Goal: Task Accomplishment & Management: Use online tool/utility

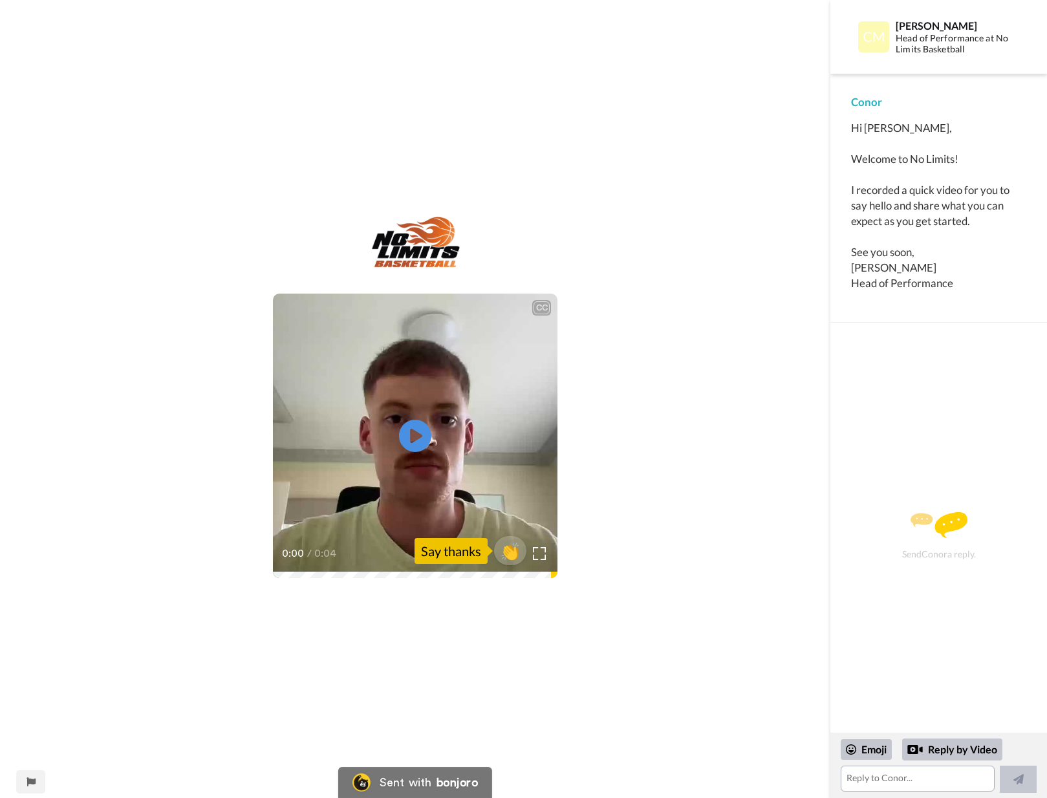
click at [532, 425] on video at bounding box center [415, 436] width 285 height 285
click at [738, 234] on div "CC Play/Pause 0:03 / 0:04 👏 Say thanks" at bounding box center [415, 408] width 830 height 382
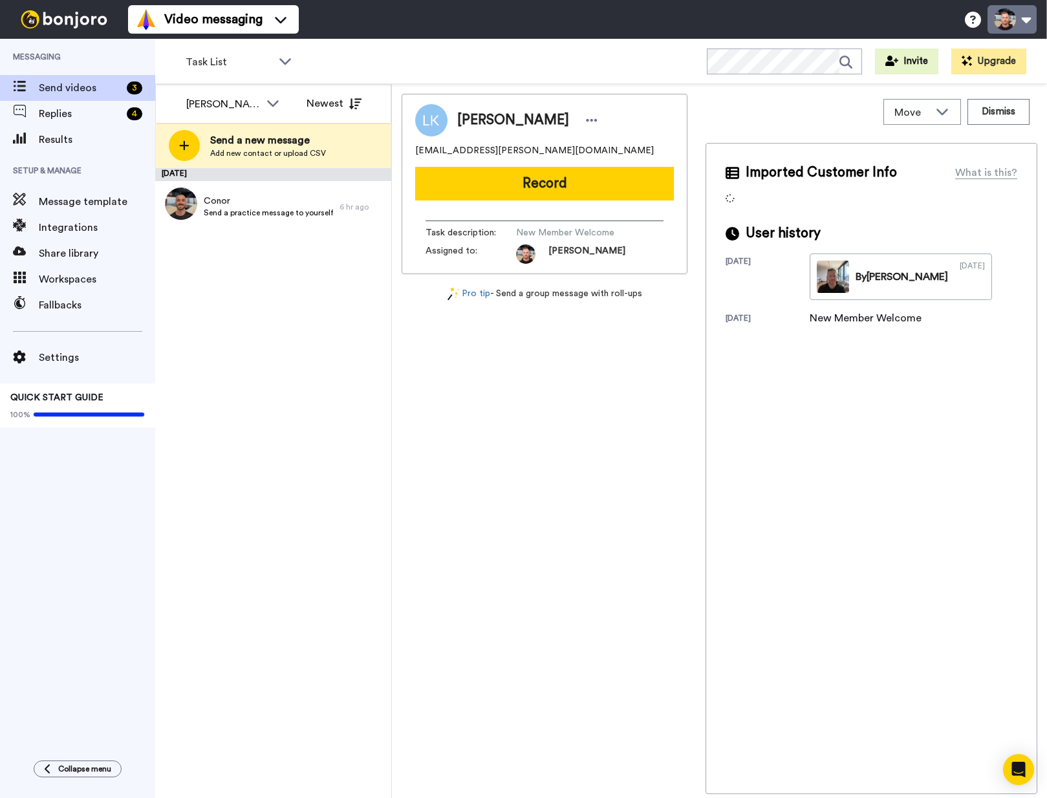
click at [1026, 18] on button at bounding box center [1012, 19] width 49 height 28
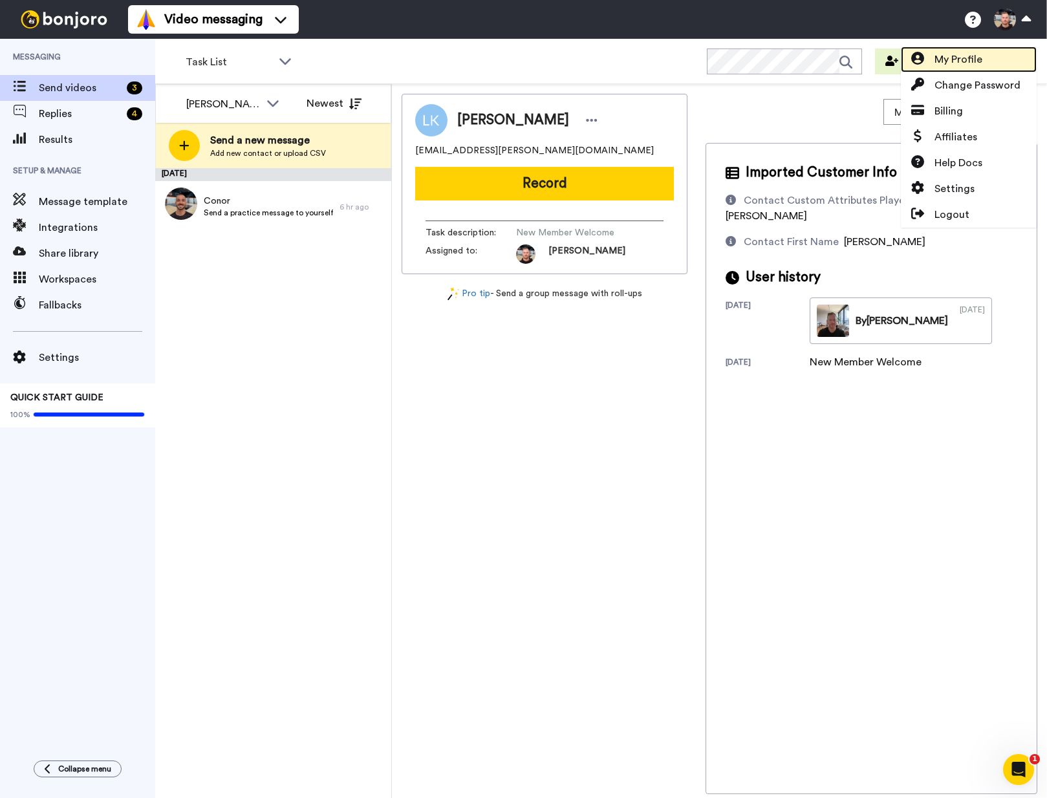
click at [988, 63] on link "My Profile" at bounding box center [969, 60] width 136 height 26
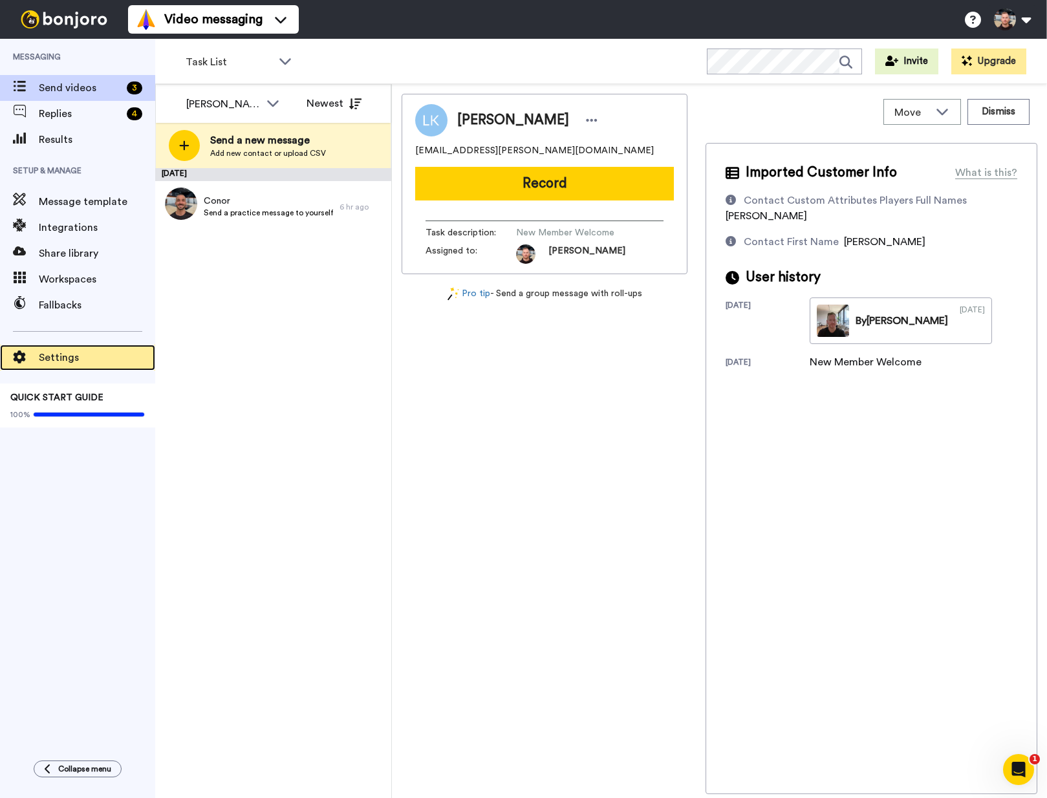
click at [63, 349] on div "Settings" at bounding box center [77, 358] width 155 height 26
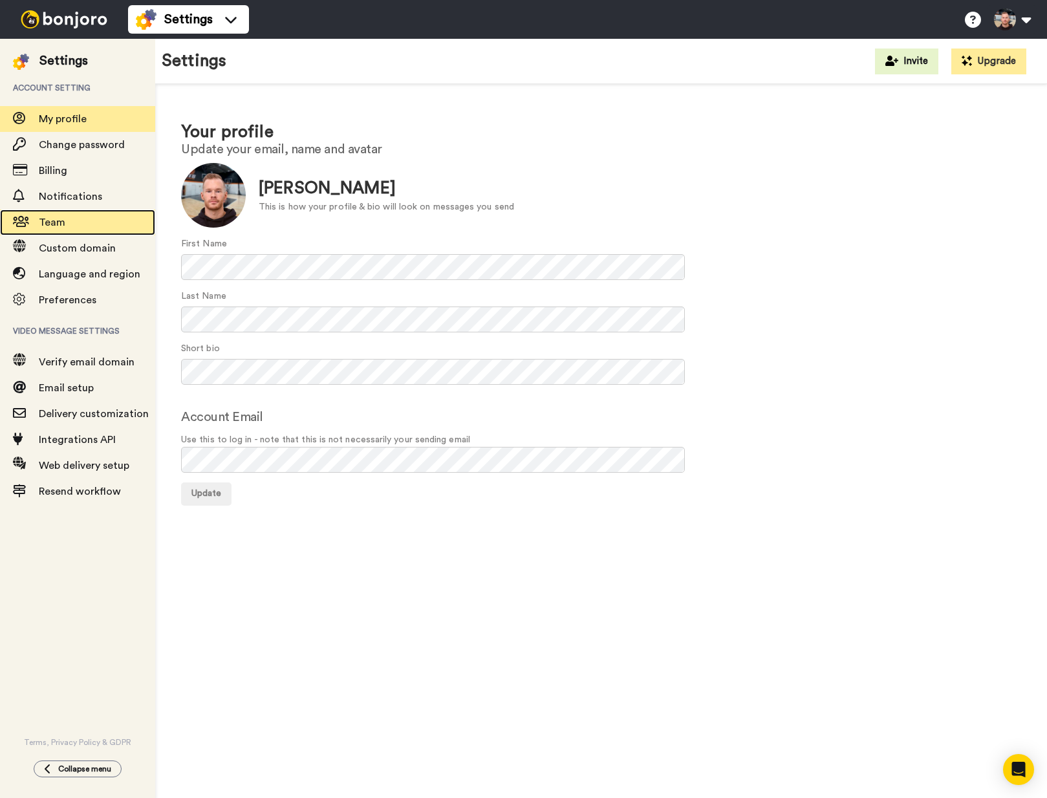
click at [69, 232] on div "Team" at bounding box center [77, 223] width 155 height 26
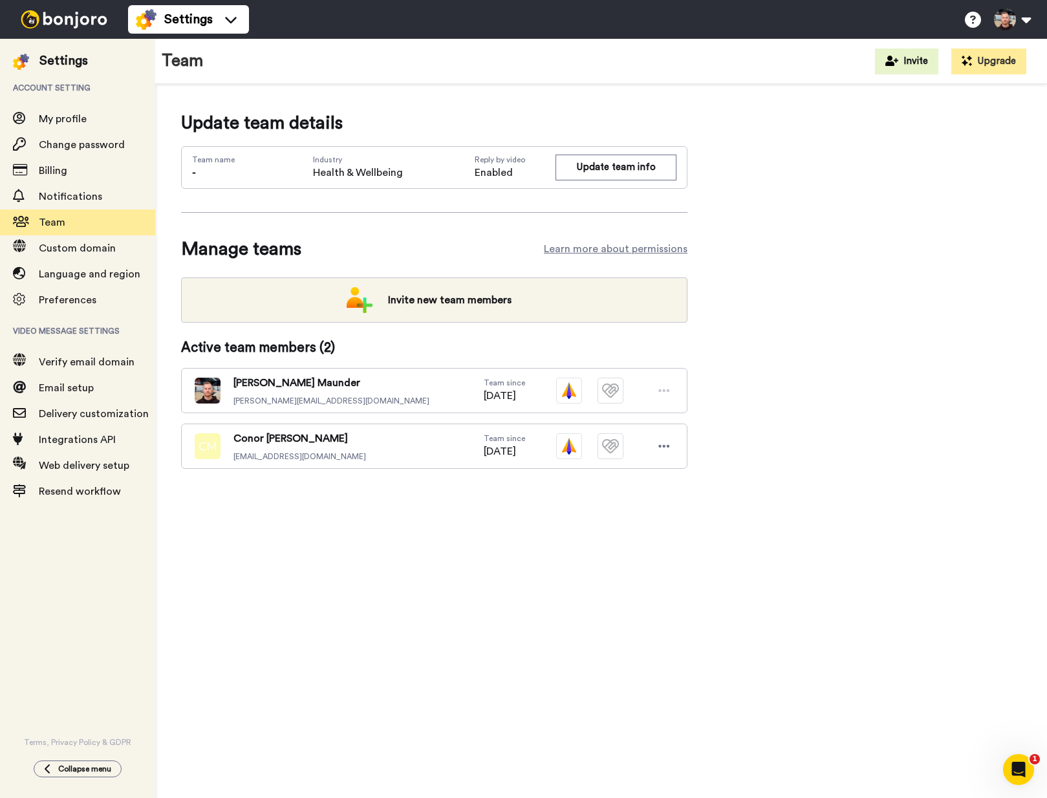
click at [211, 443] on img at bounding box center [208, 446] width 26 height 26
click at [672, 444] on div at bounding box center [664, 446] width 19 height 19
click at [669, 445] on icon at bounding box center [664, 446] width 12 height 13
click at [660, 450] on icon at bounding box center [664, 446] width 12 height 13
click at [647, 470] on li "Edit user" at bounding box center [608, 469] width 131 height 21
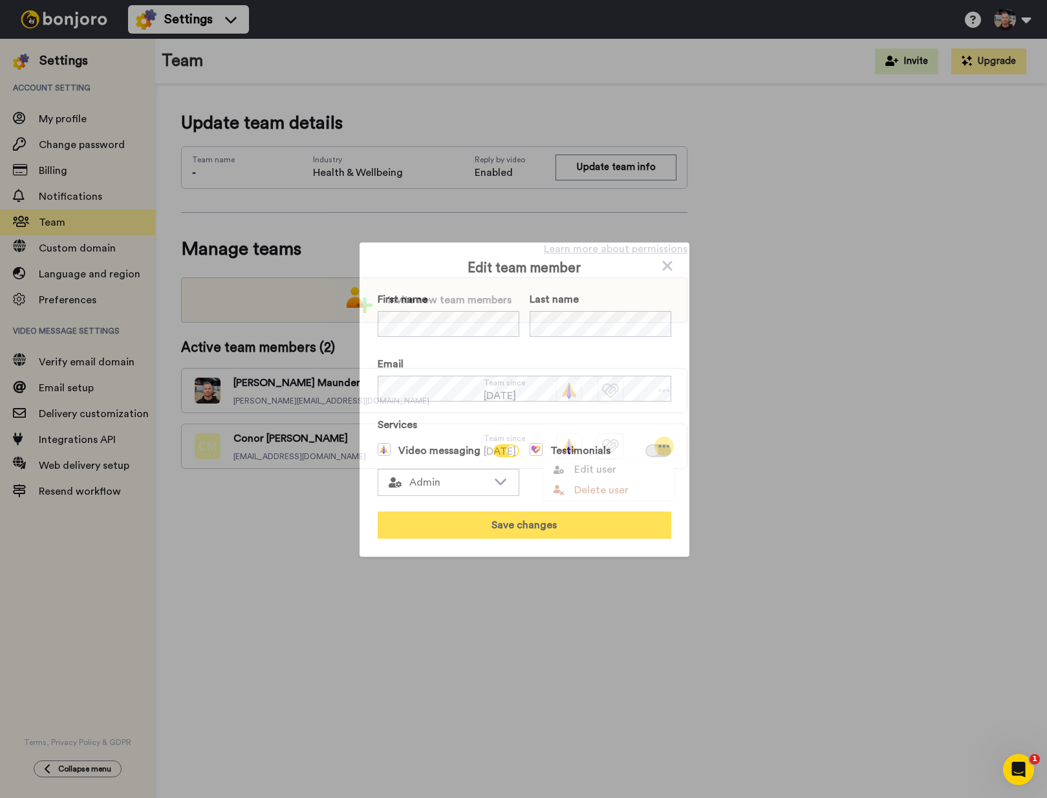
click at [662, 268] on icon at bounding box center [667, 266] width 10 height 10
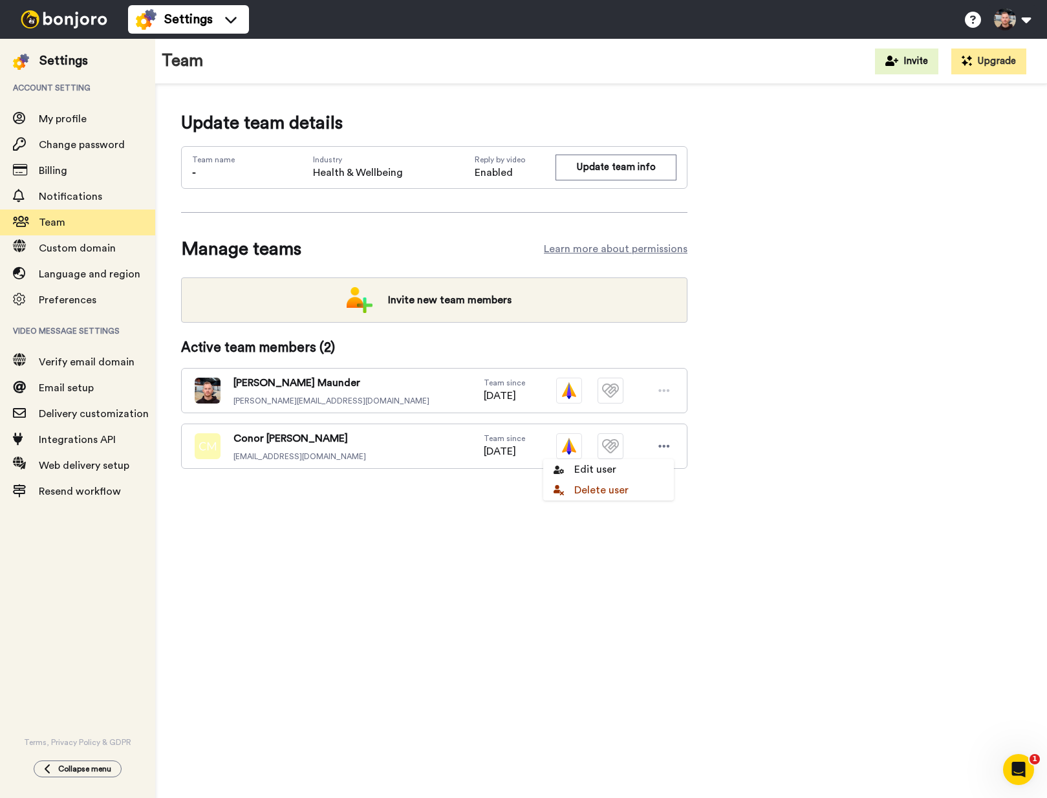
click at [763, 235] on div "Update team details Team name - Industry Health & Wellbeing Reply by video Enab…" at bounding box center [601, 310] width 840 height 400
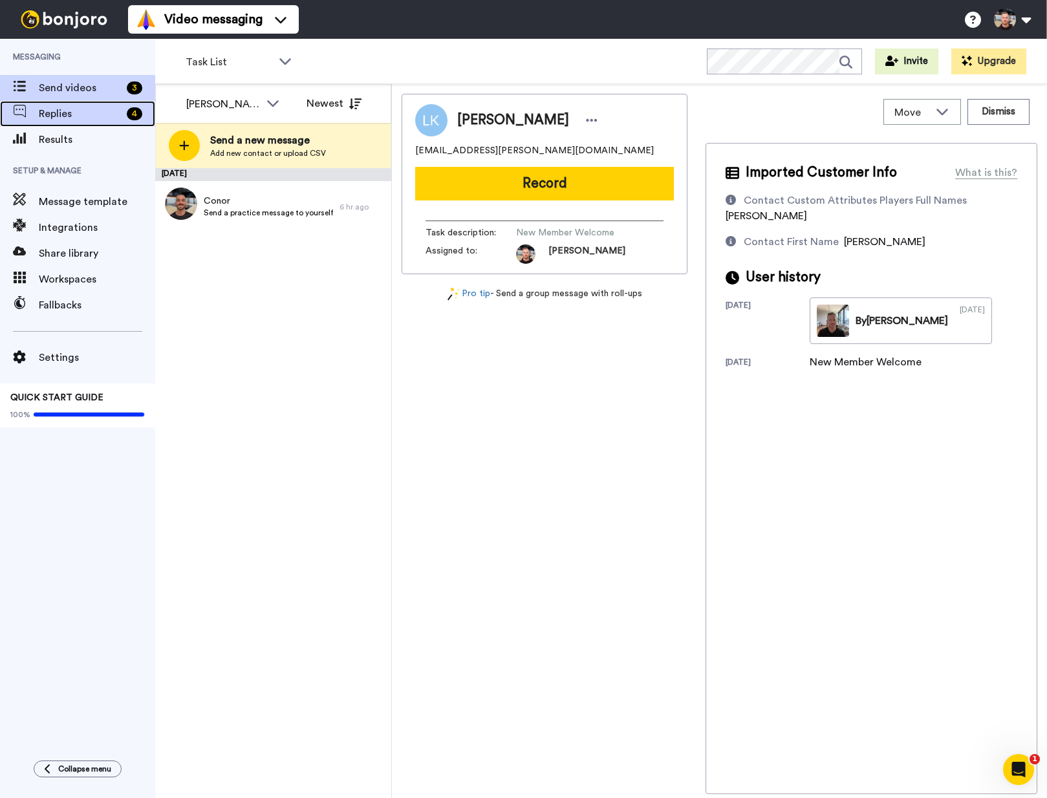
click at [59, 110] on span "Replies" at bounding box center [80, 114] width 83 height 16
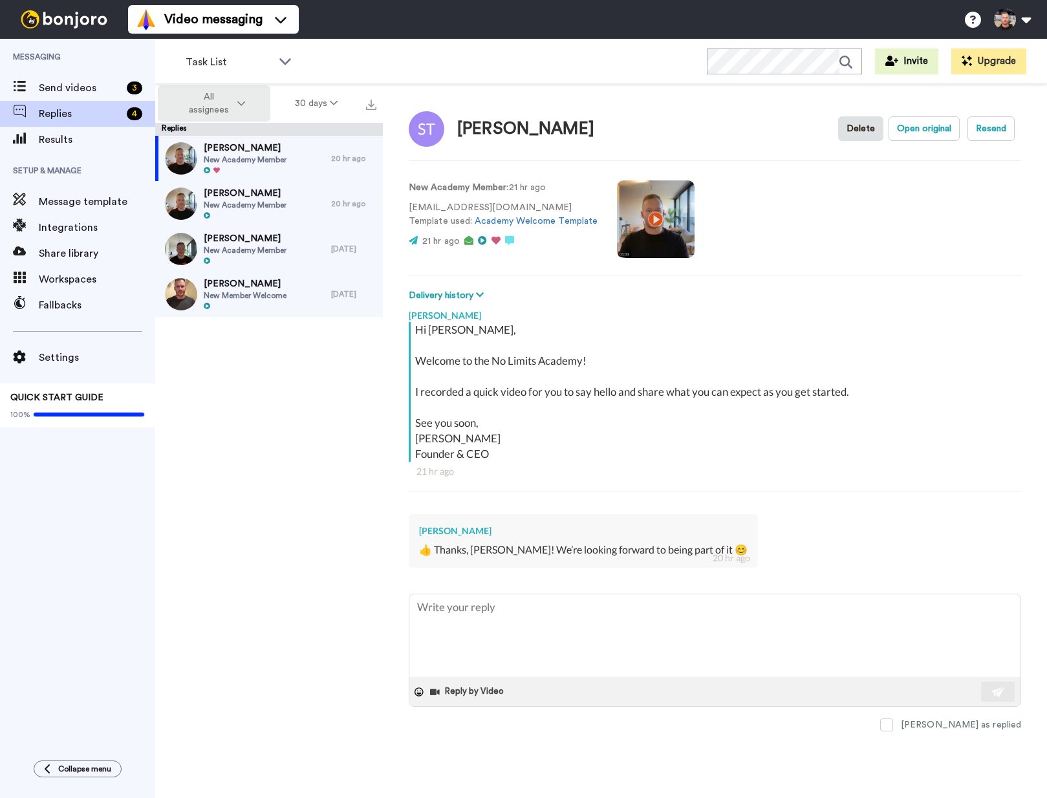
click at [201, 118] on button "All assignees" at bounding box center [214, 103] width 113 height 36
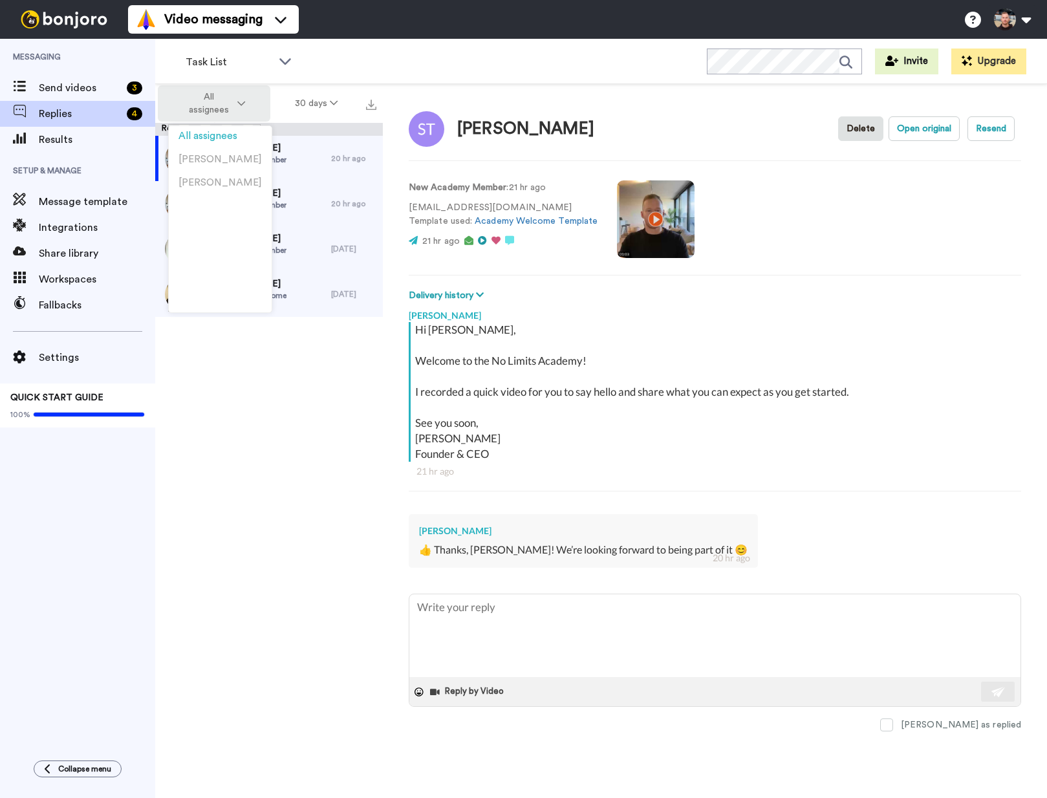
click at [222, 106] on span "All assignees" at bounding box center [208, 104] width 52 height 26
click at [563, 56] on div "Task List WORKSPACES View all All Default Task List + Add a new workspace Invit…" at bounding box center [601, 61] width 892 height 45
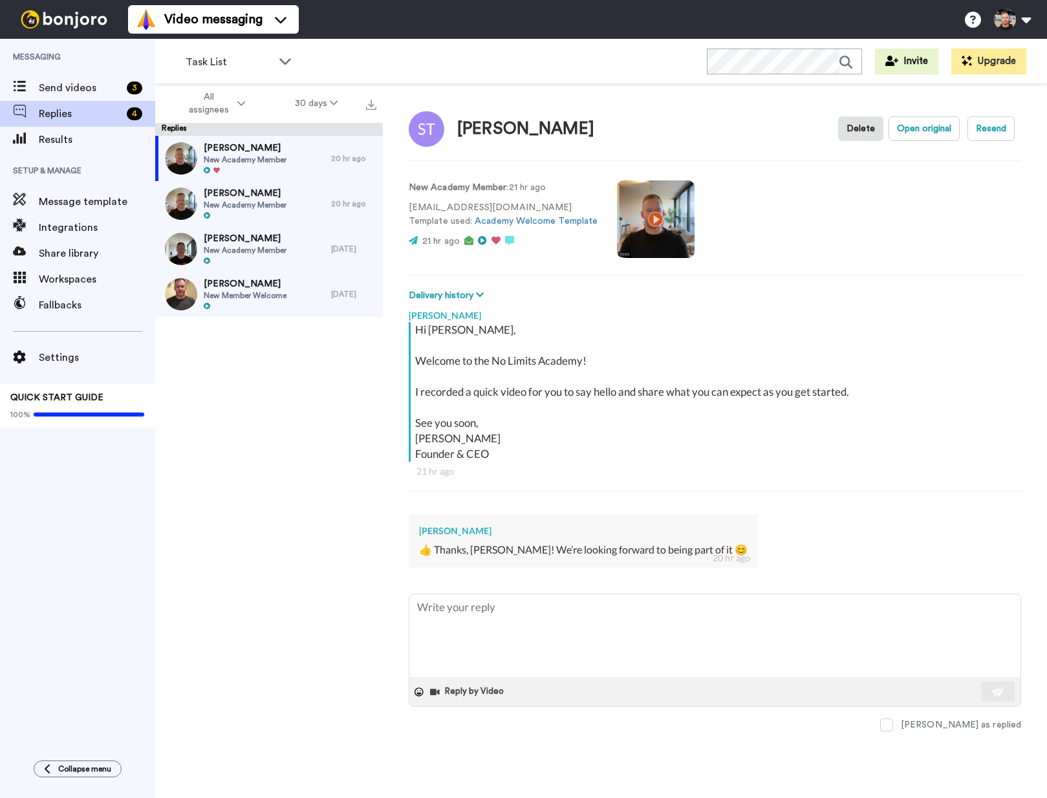
click at [531, 51] on div "Task List WORKSPACES View all All Default Task List + Add a new workspace Invit…" at bounding box center [601, 61] width 892 height 45
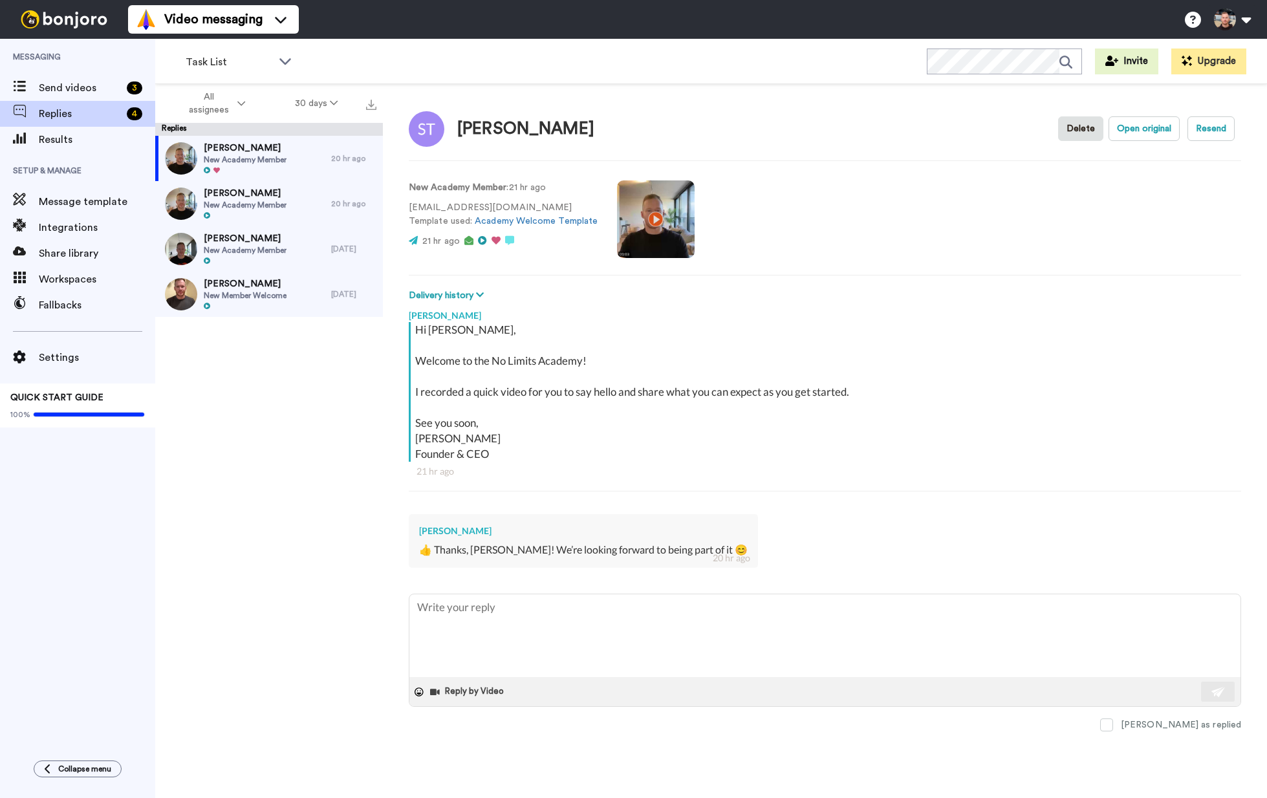
click at [252, 504] on div "Stella Tan New Academy Member 20 hr ago Preeti Sikri New Academy Member 20 hr a…" at bounding box center [269, 471] width 228 height 670
click at [96, 92] on span "Send videos" at bounding box center [80, 88] width 83 height 16
type textarea "x"
click at [95, 92] on span "Send videos" at bounding box center [80, 88] width 83 height 16
click at [84, 89] on span "Send videos" at bounding box center [80, 88] width 83 height 16
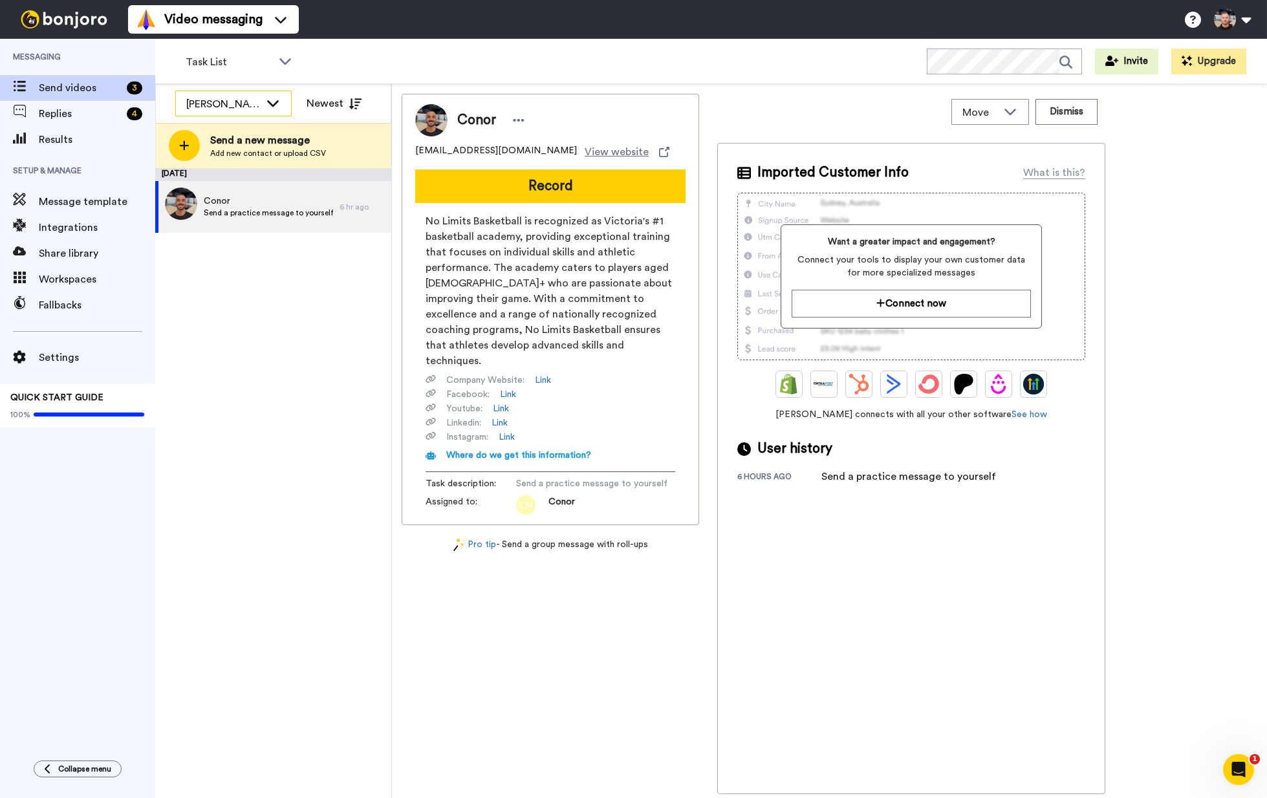
click at [232, 102] on div "[PERSON_NAME]" at bounding box center [223, 104] width 74 height 16
click at [224, 171] on span "[PERSON_NAME]" at bounding box center [221, 173] width 92 height 13
click at [274, 319] on div "October 8 Conor Send a practice message to yourself 6 hr ago" at bounding box center [273, 483] width 236 height 630
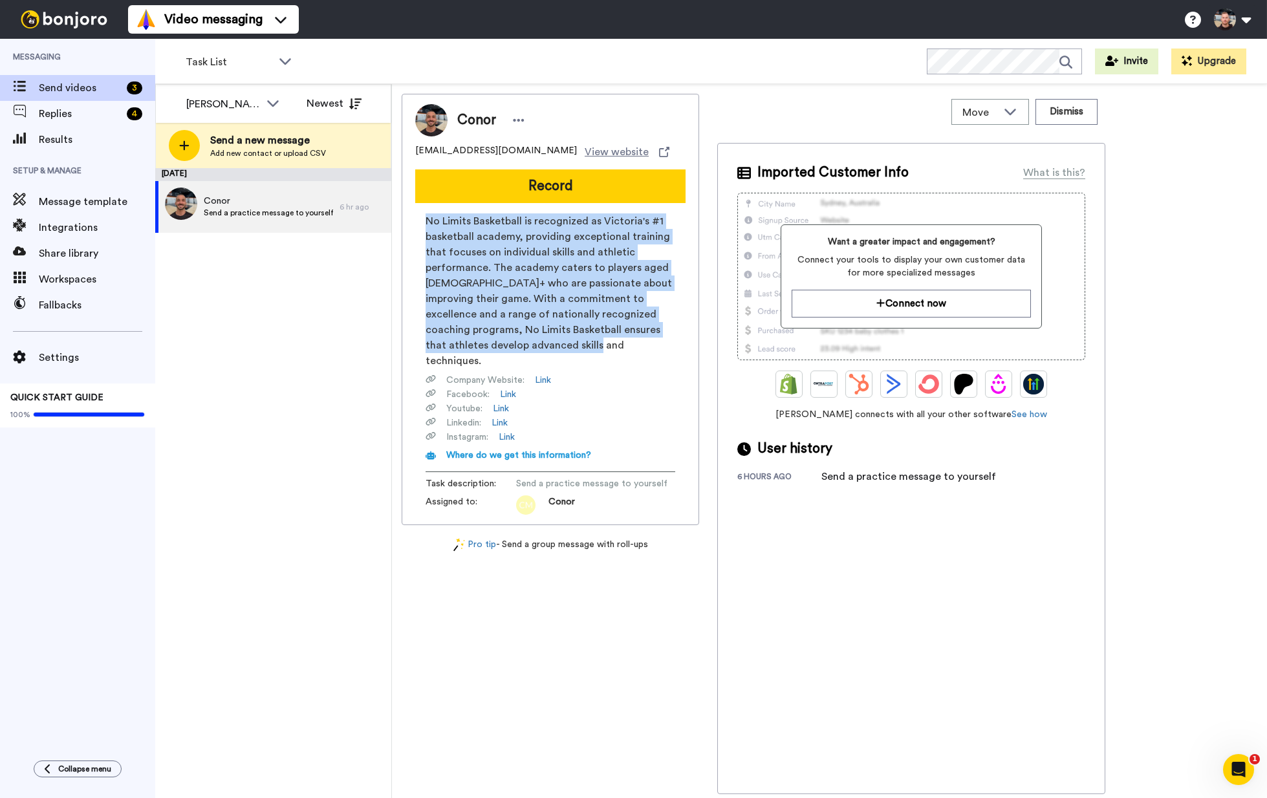
click at [536, 343] on span "No Limits Basketball is recognized as Victoria's #1 basketball academy, providi…" at bounding box center [551, 290] width 250 height 155
click at [493, 315] on span "No Limits Basketball is recognized as Victoria's #1 basketball academy, providi…" at bounding box center [551, 290] width 250 height 155
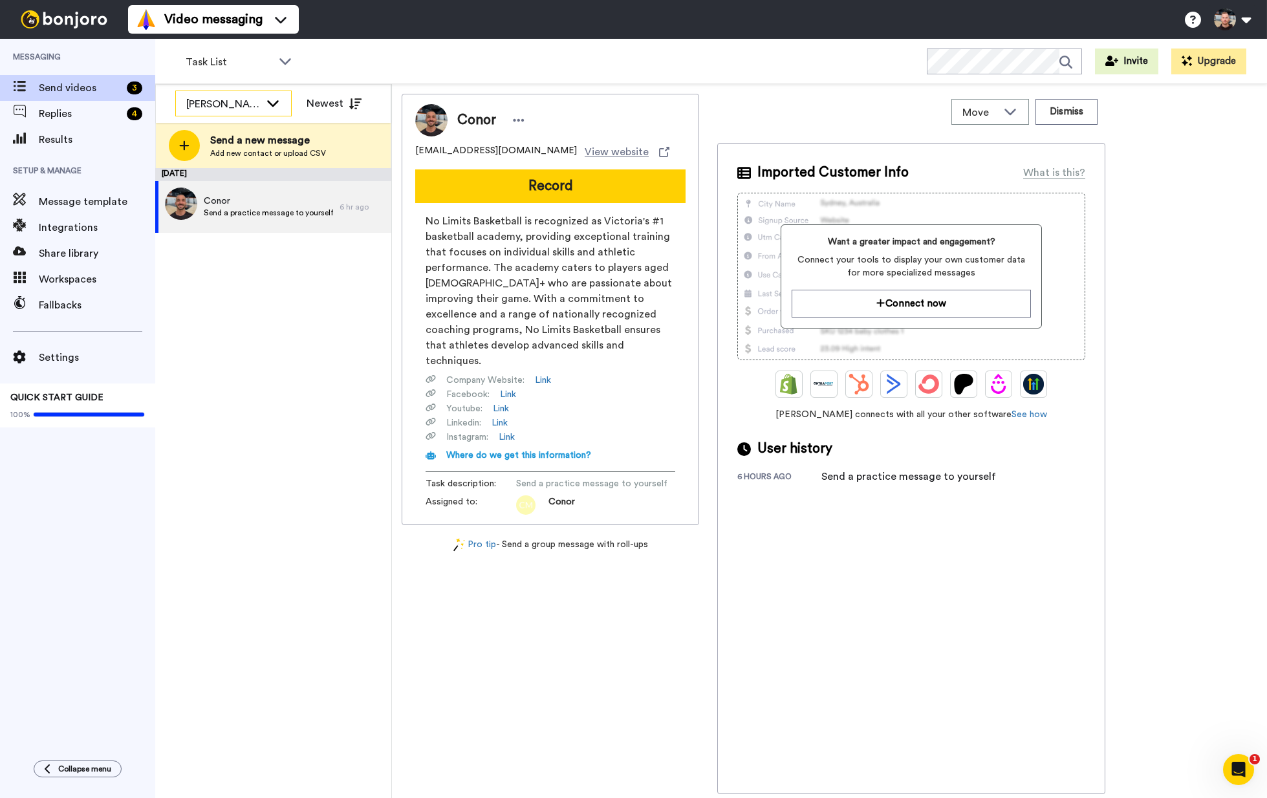
click at [228, 103] on div "[PERSON_NAME]" at bounding box center [223, 104] width 74 height 16
click at [234, 157] on span "[PERSON_NAME]" at bounding box center [221, 152] width 92 height 13
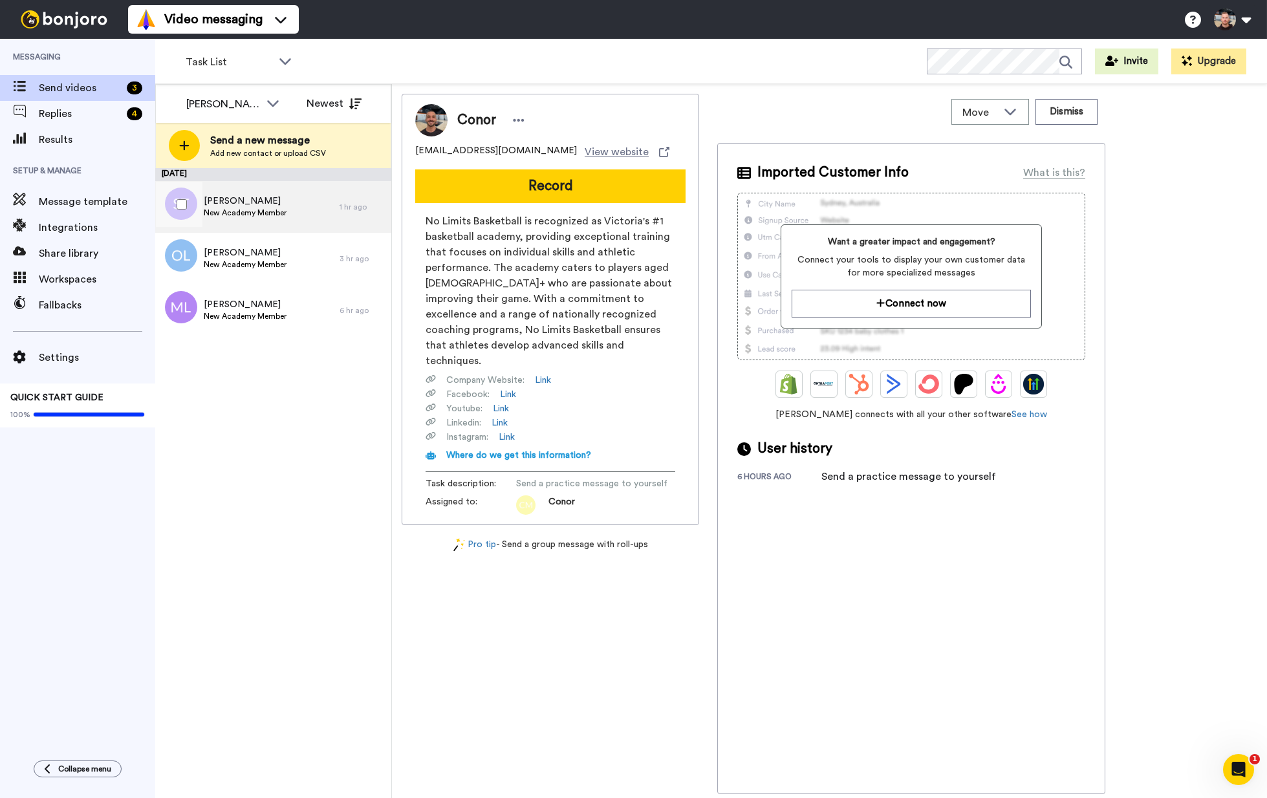
click at [257, 204] on span "[PERSON_NAME]" at bounding box center [245, 201] width 83 height 13
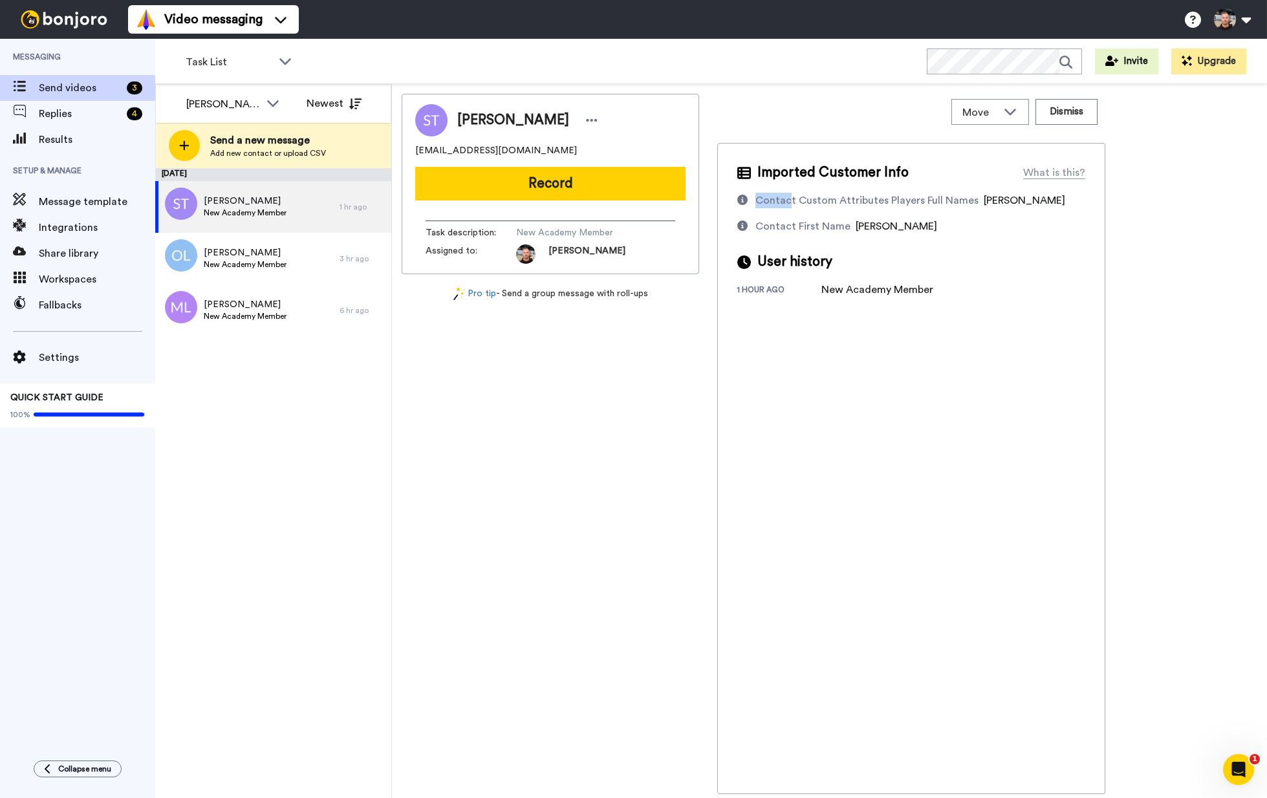
drag, startPoint x: 851, startPoint y: 199, endPoint x: 966, endPoint y: 192, distance: 114.7
click at [966, 193] on div "Contact Custom Attributes Players Full Names" at bounding box center [866, 201] width 223 height 16
click at [847, 201] on div "Contact Custom Attributes Players Full Names" at bounding box center [866, 201] width 223 height 16
drag, startPoint x: 906, startPoint y: 199, endPoint x: 964, endPoint y: 197, distance: 57.6
click at [964, 197] on div "Contact Custom Attributes Players Full Names" at bounding box center [866, 201] width 223 height 16
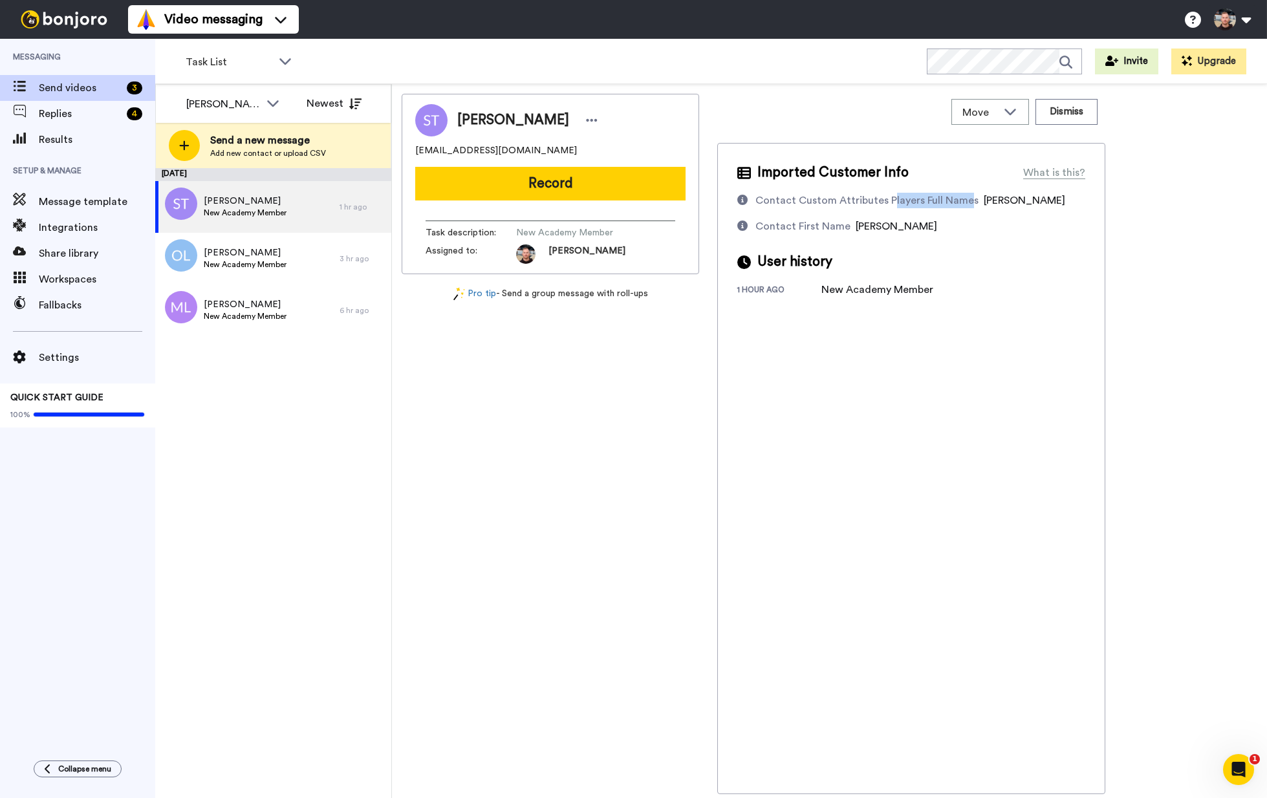
click at [930, 201] on div "Contact Custom Attributes Players Full Names" at bounding box center [866, 201] width 223 height 16
drag, startPoint x: 1022, startPoint y: 204, endPoint x: 1014, endPoint y: 205, distance: 8.5
click at [1038, 203] on div "Contact Custom Attributes Players Full Names Zachary Toh" at bounding box center [911, 201] width 348 height 16
click at [989, 206] on span "[PERSON_NAME]" at bounding box center [1024, 200] width 81 height 10
click at [541, 120] on div "[PERSON_NAME]" at bounding box center [529, 120] width 144 height 19
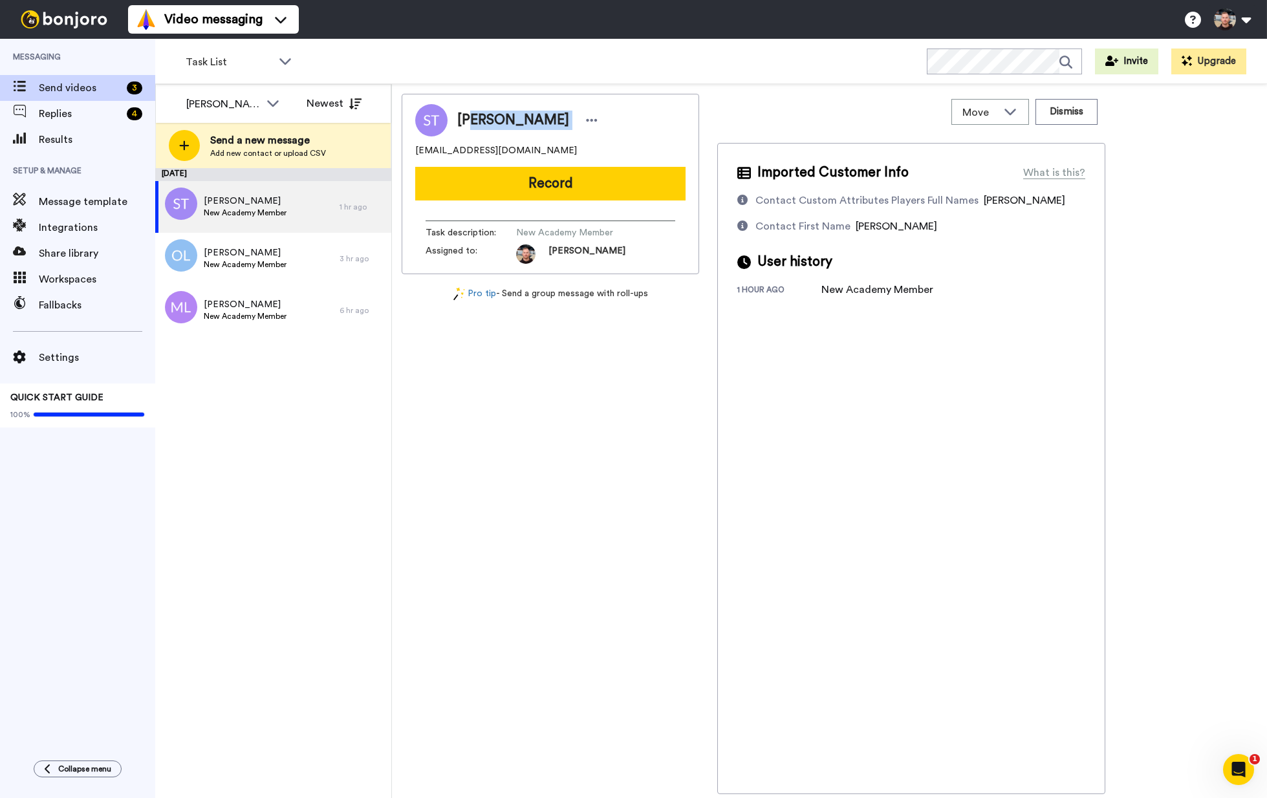
click at [512, 124] on span "[PERSON_NAME]" at bounding box center [513, 120] width 112 height 19
drag, startPoint x: 480, startPoint y: 121, endPoint x: 526, endPoint y: 120, distance: 45.9
click at [526, 120] on span "[PERSON_NAME]" at bounding box center [513, 120] width 112 height 19
click at [521, 120] on span "[PERSON_NAME]" at bounding box center [513, 120] width 112 height 19
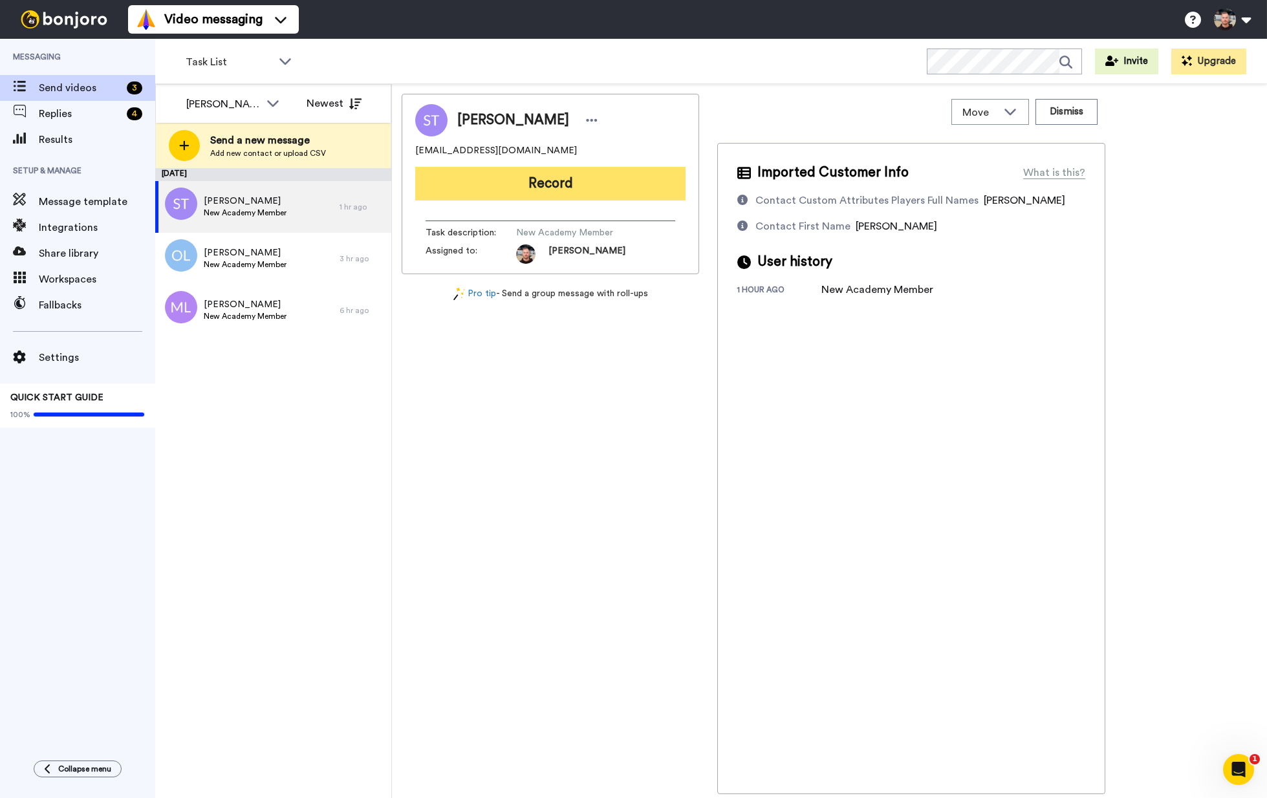
click at [572, 177] on button "Record" at bounding box center [550, 184] width 270 height 34
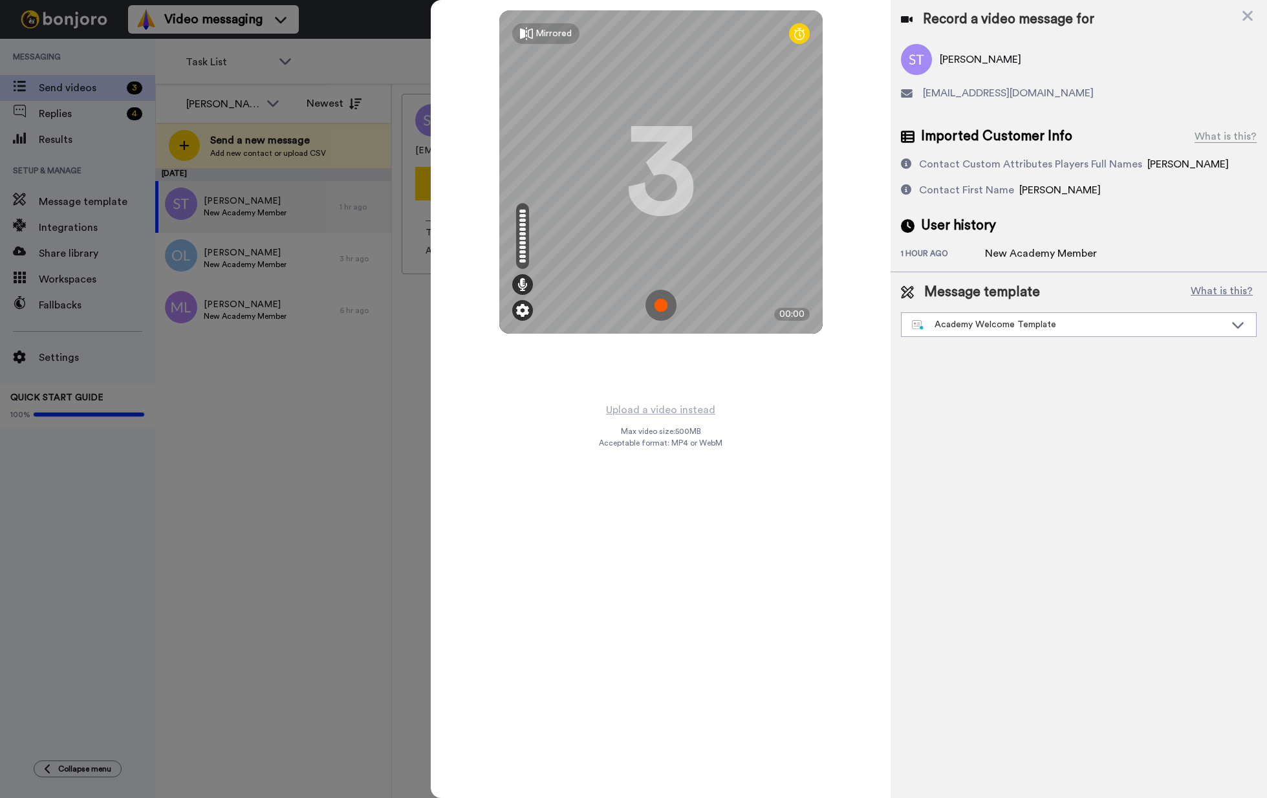
click at [525, 312] on img at bounding box center [522, 310] width 13 height 13
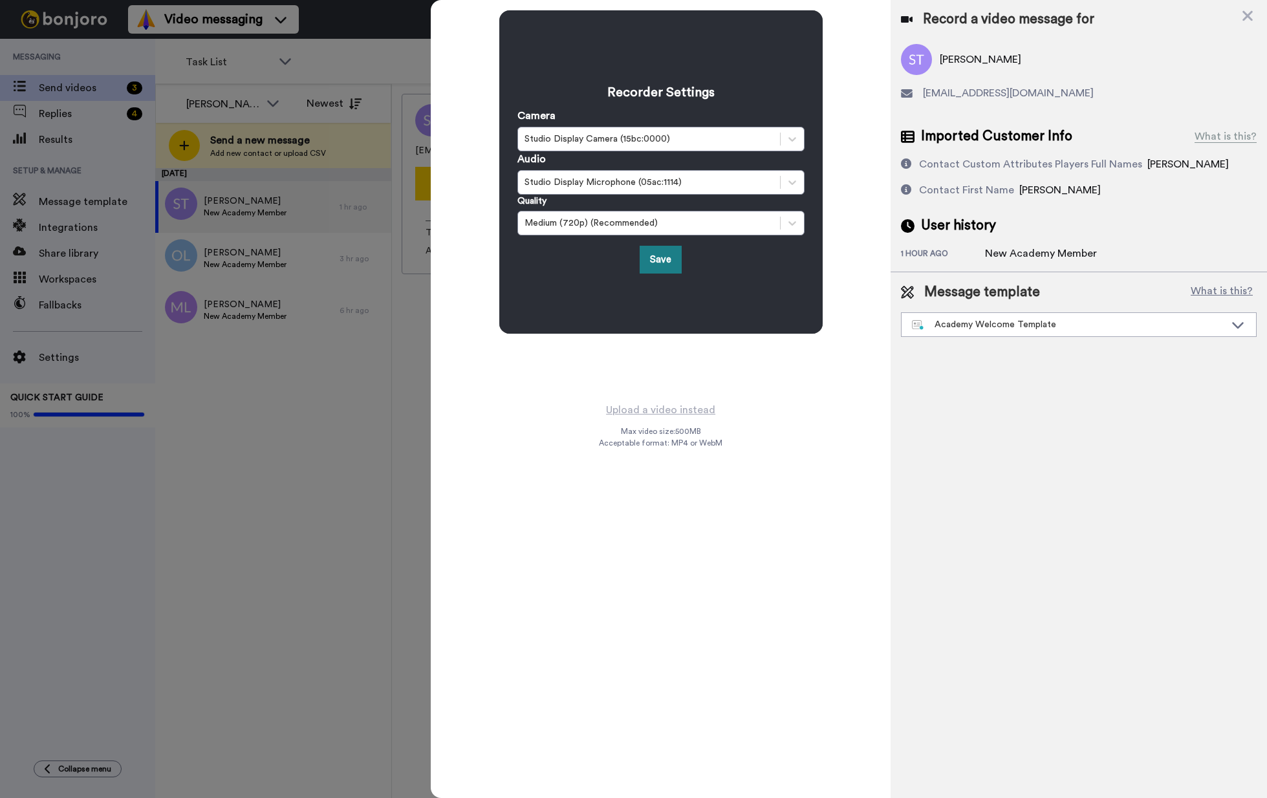
click at [656, 263] on button "Save" at bounding box center [661, 260] width 42 height 28
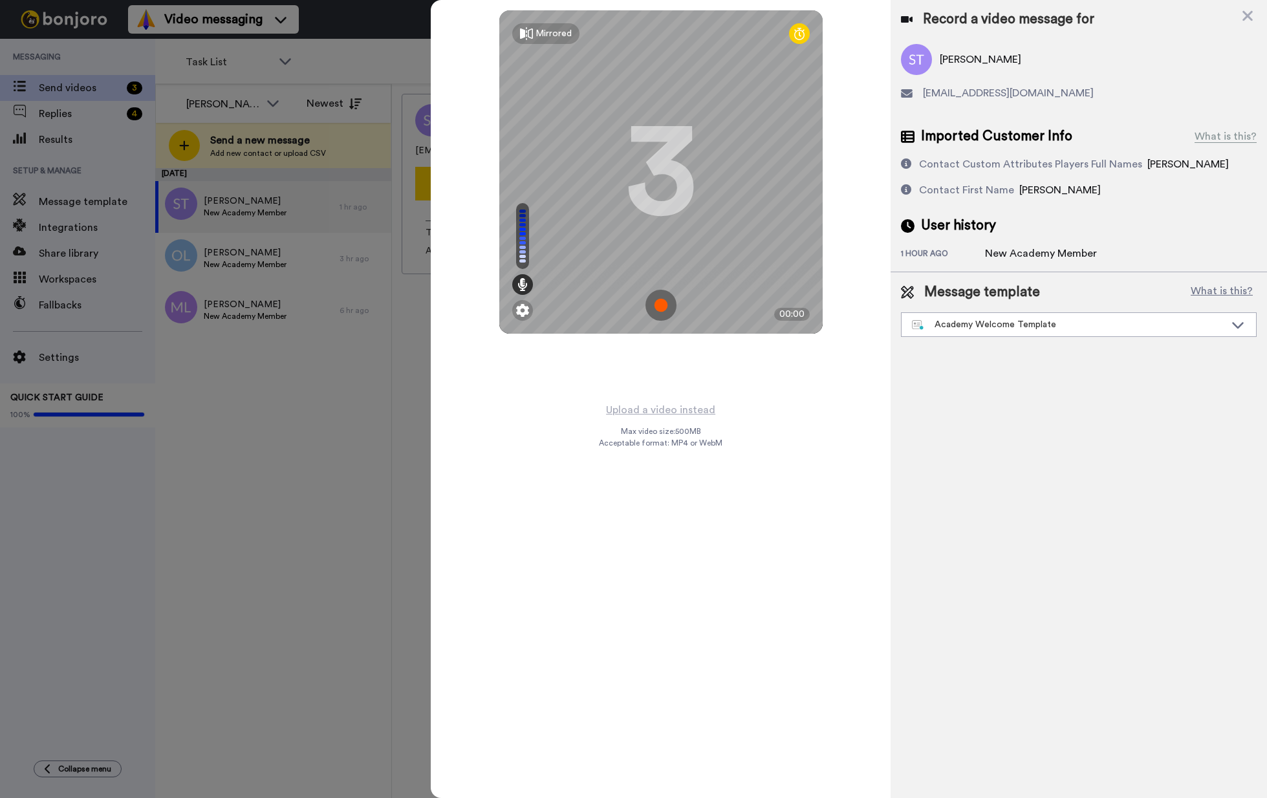
click at [647, 302] on img at bounding box center [660, 305] width 31 height 31
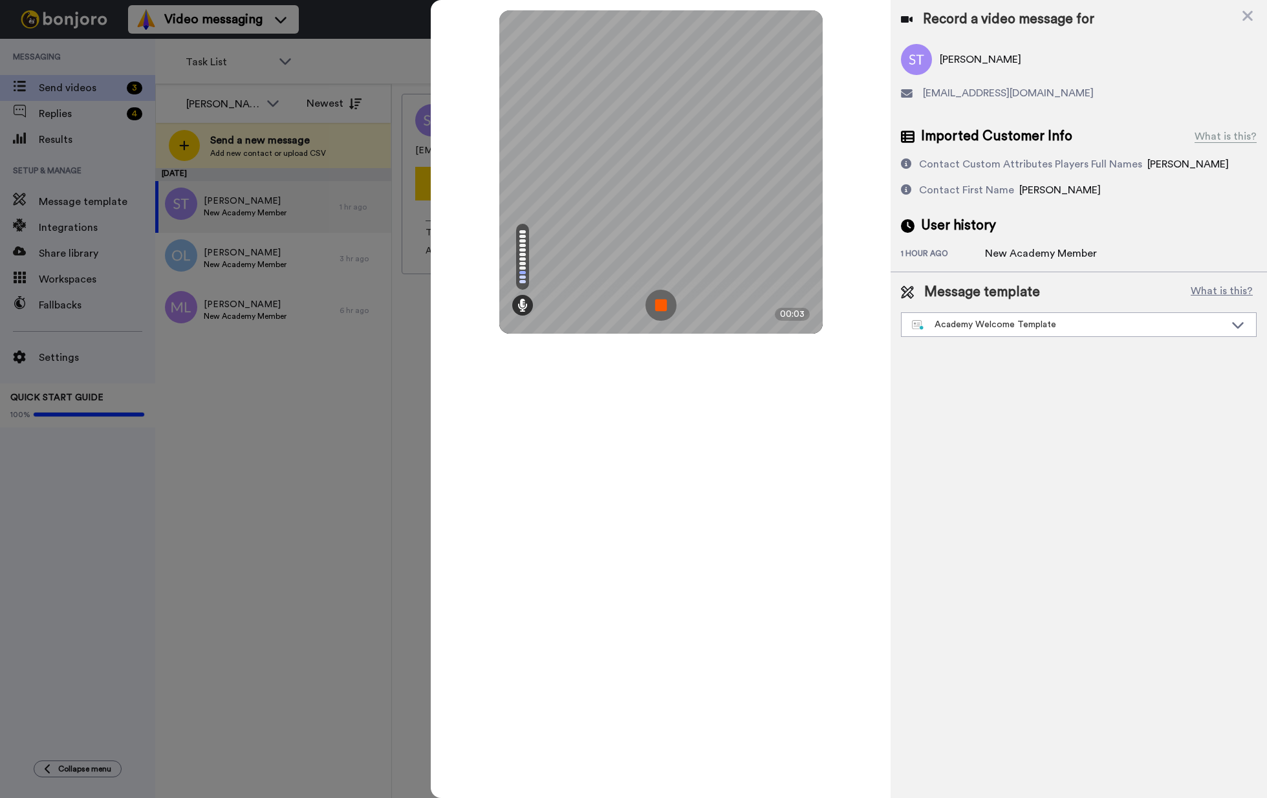
click at [658, 300] on img at bounding box center [660, 305] width 31 height 31
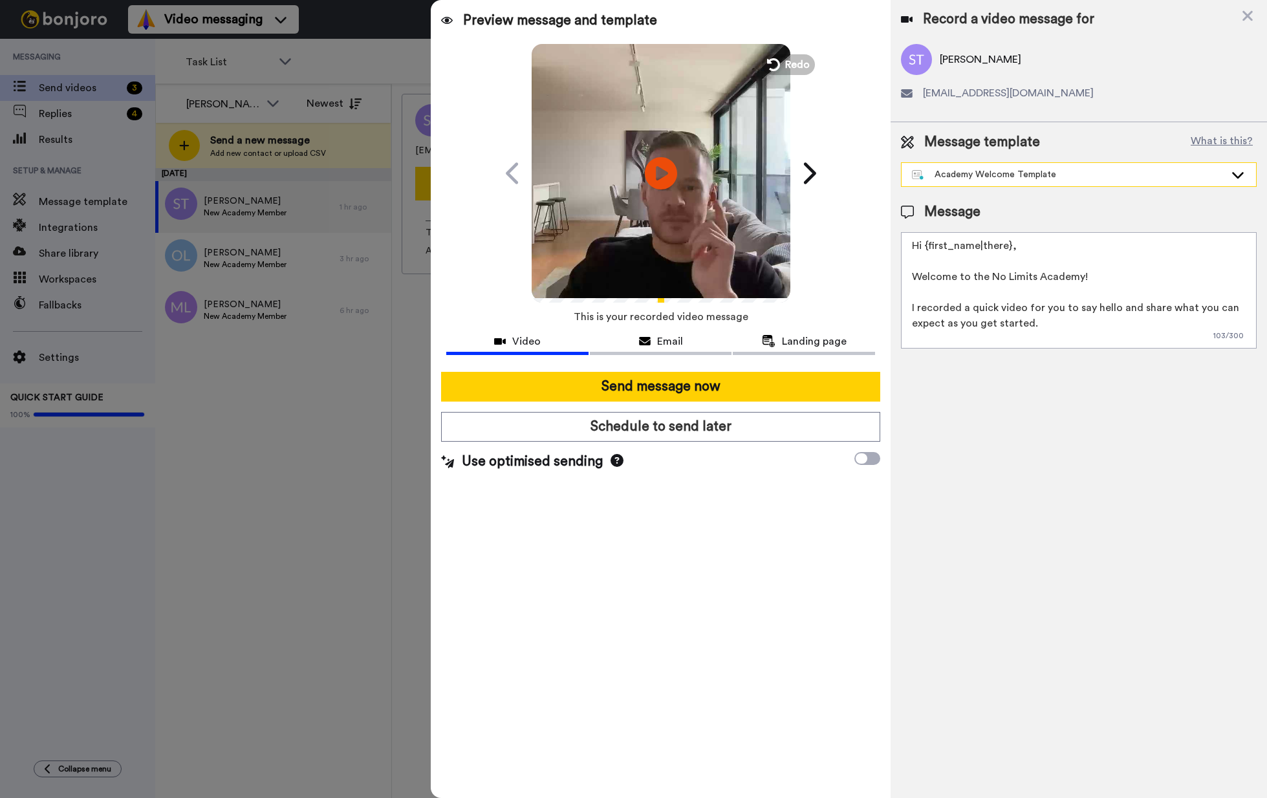
click at [1044, 181] on div "Academy Welcome Template" at bounding box center [1079, 174] width 354 height 23
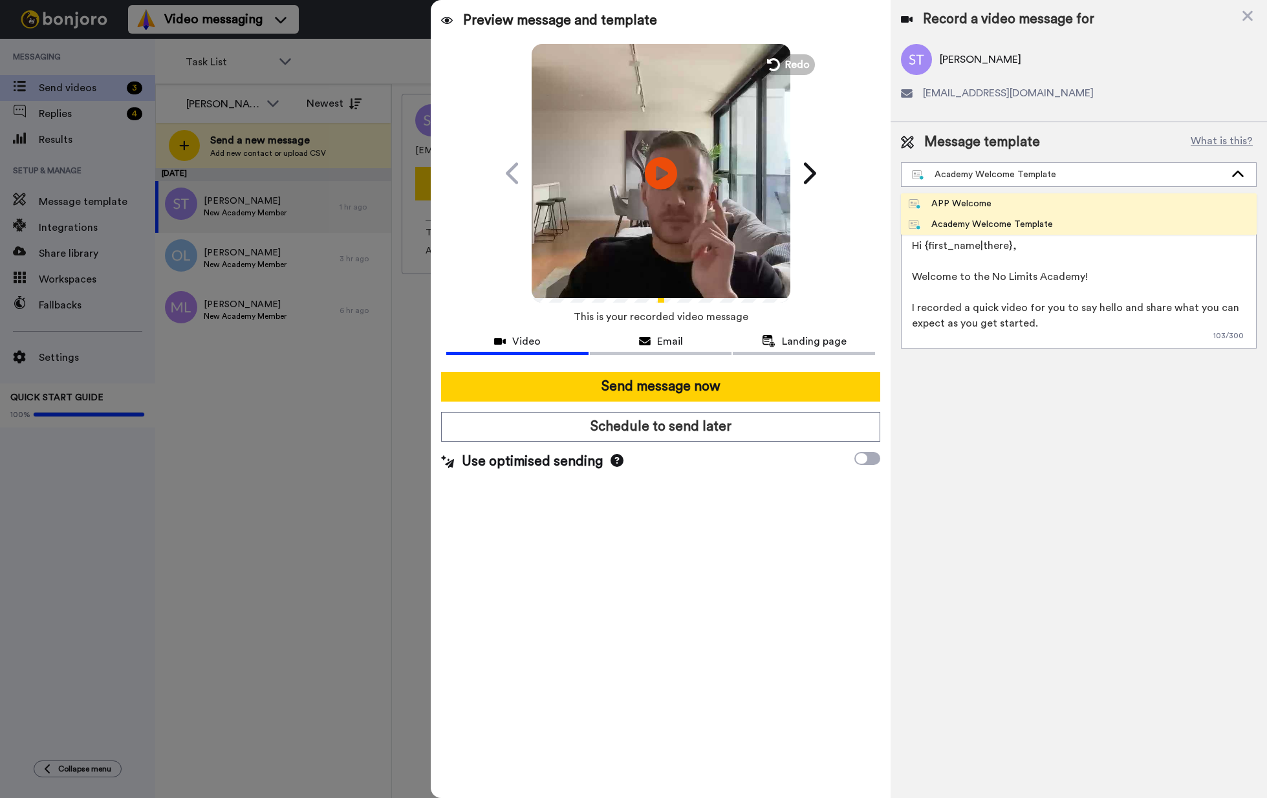
click at [966, 200] on div "APP Welcome" at bounding box center [950, 203] width 83 height 13
type textarea "Hi {first_name|there}, Welcome to No Limits! I recorded a quick video for you t…"
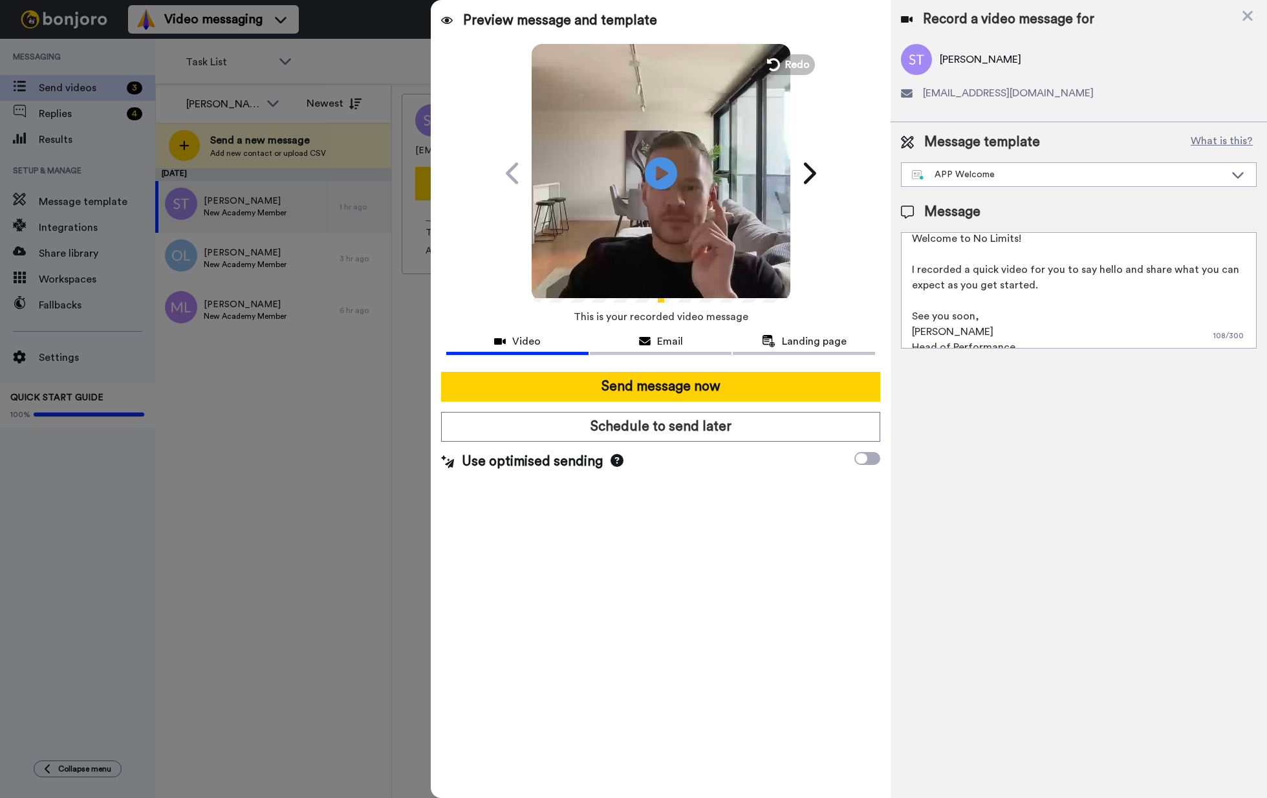
scroll to position [50, 0]
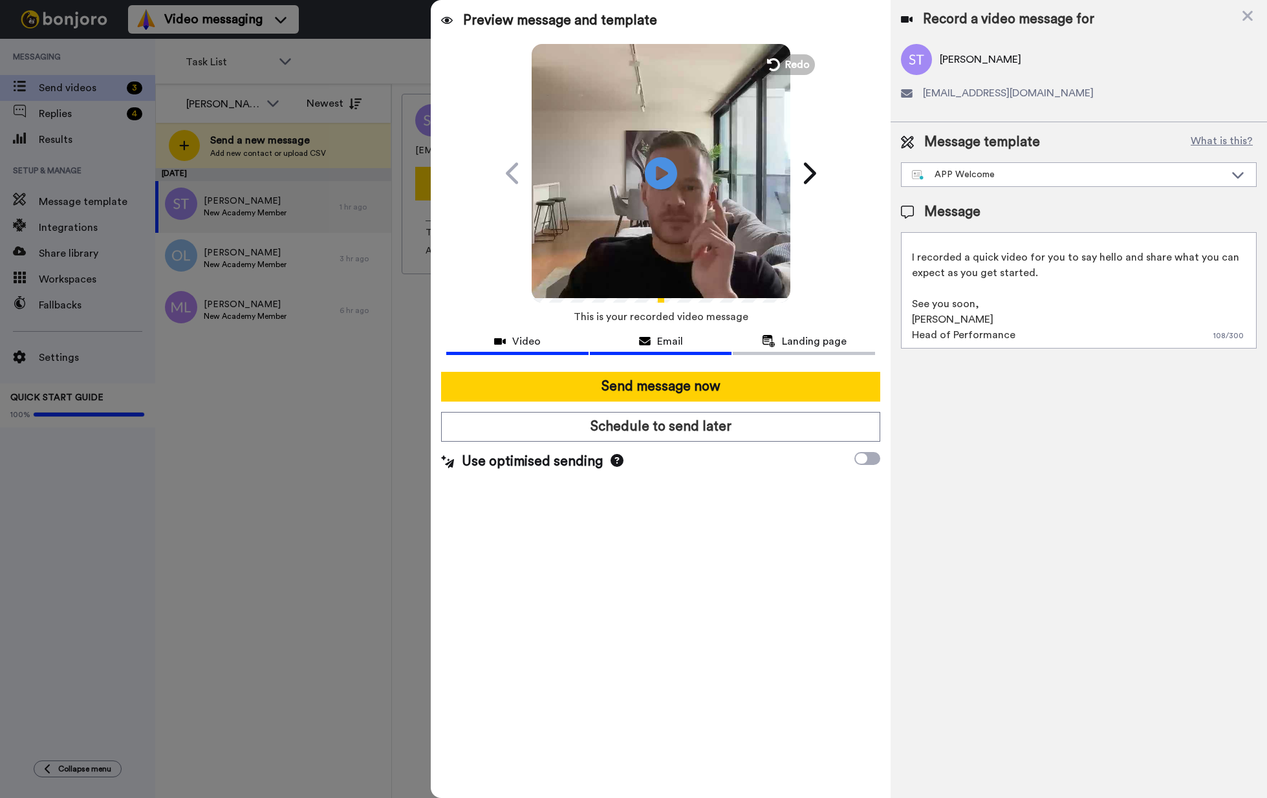
click at [667, 342] on span "Email" at bounding box center [670, 342] width 26 height 16
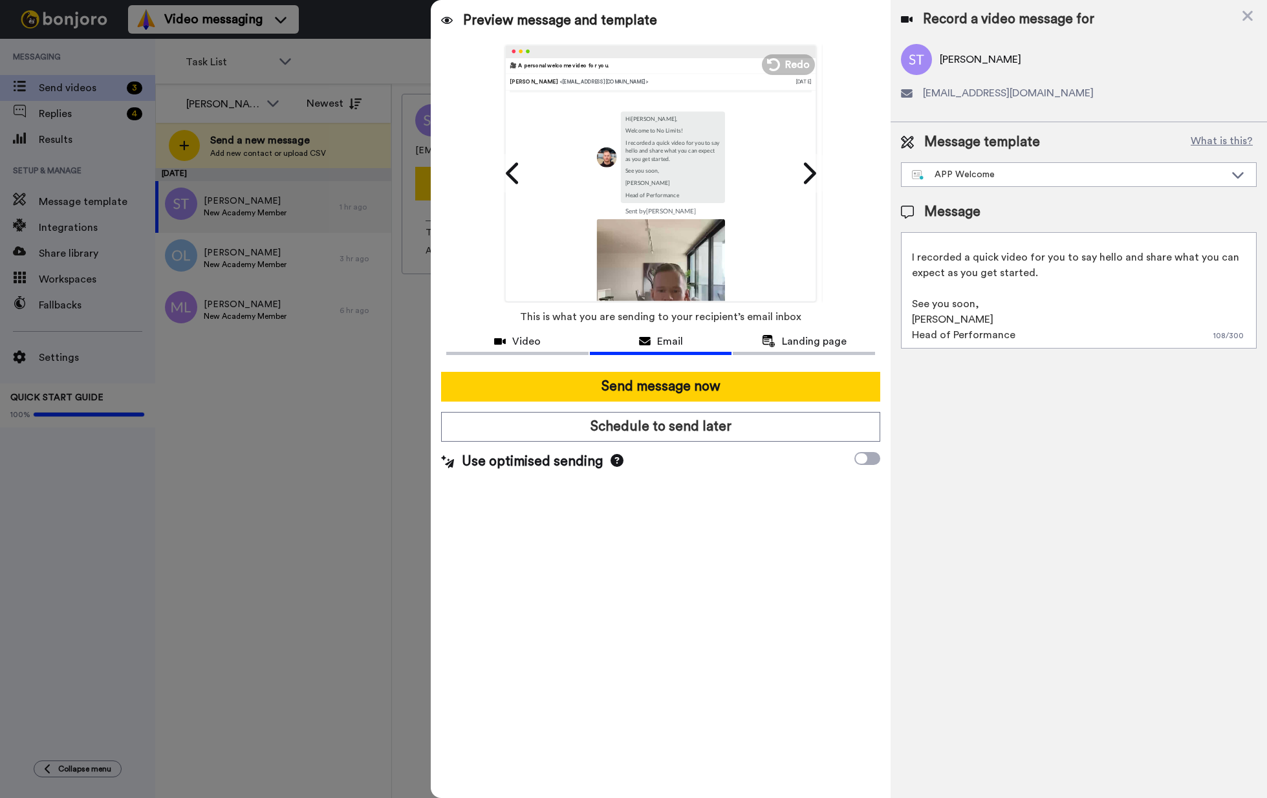
scroll to position [0, 0]
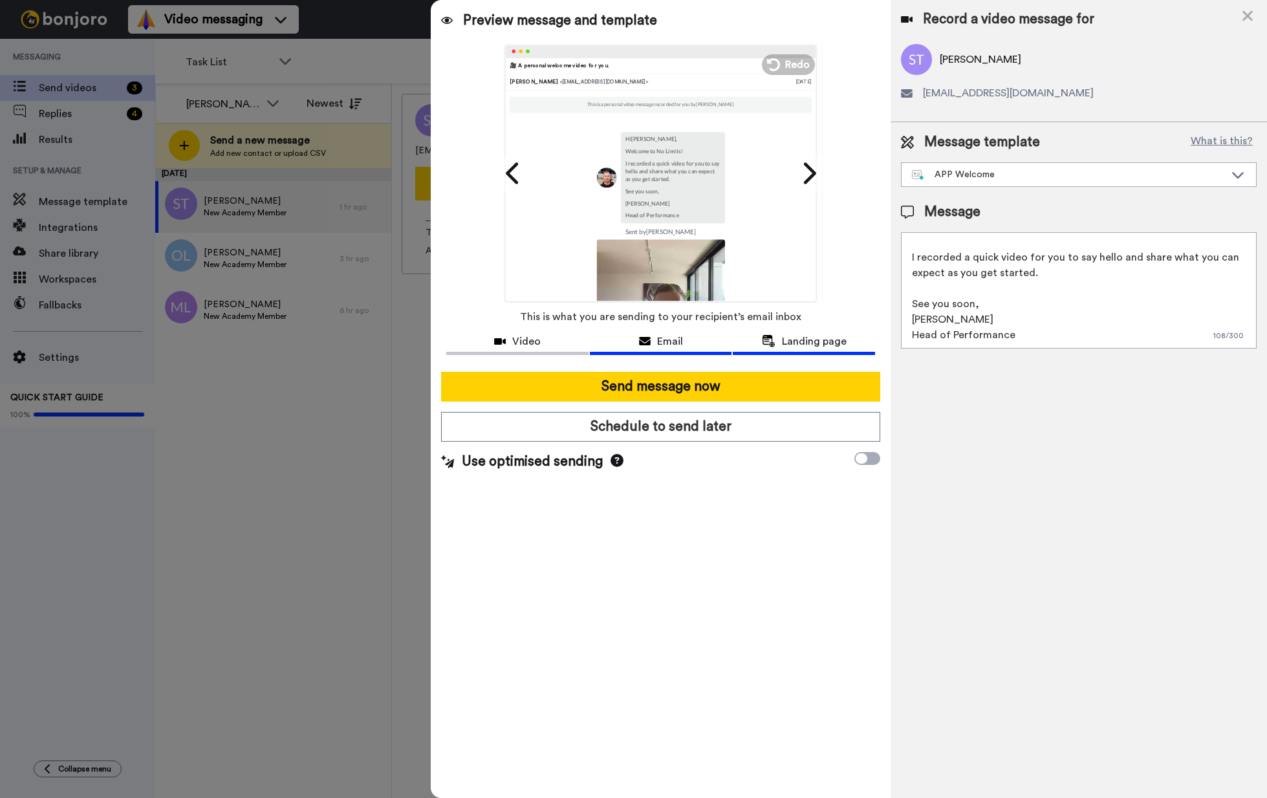
click at [804, 339] on span "Landing page" at bounding box center [814, 342] width 65 height 16
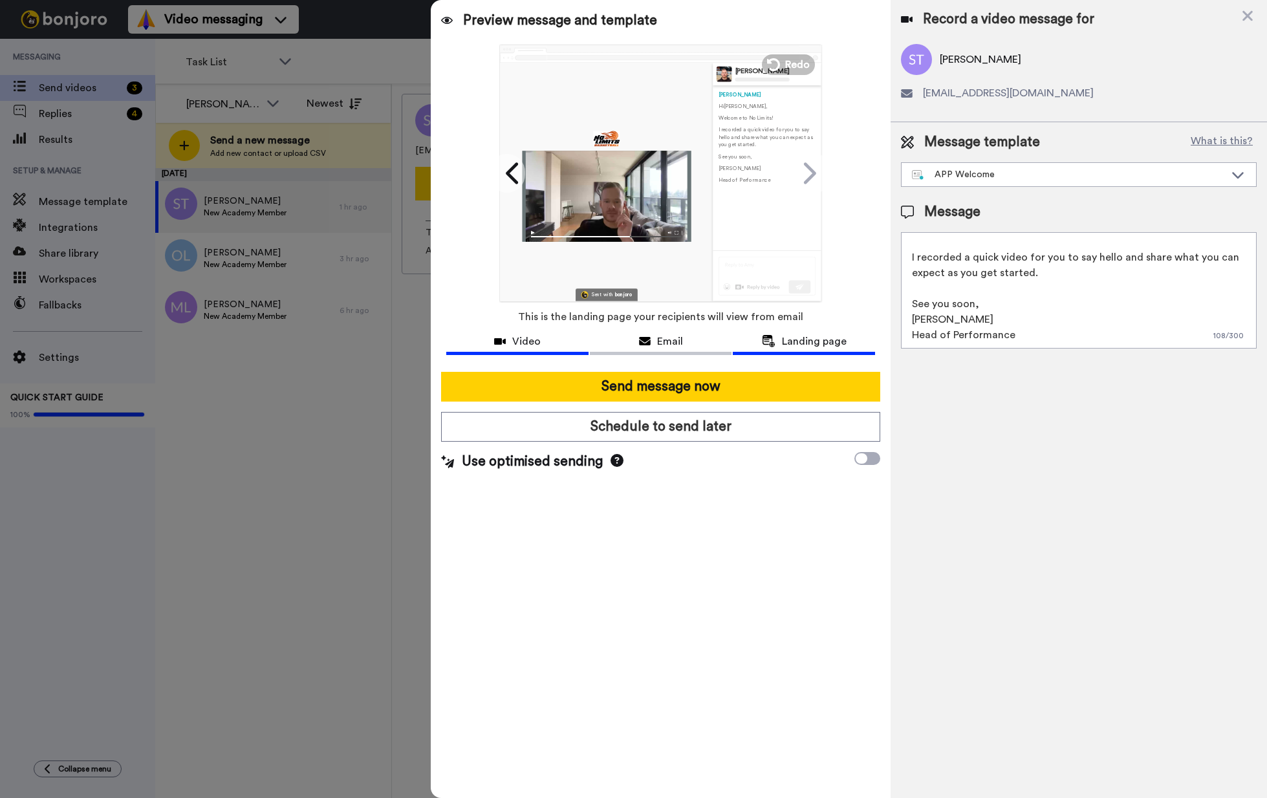
click at [528, 338] on span "Video" at bounding box center [526, 342] width 28 height 16
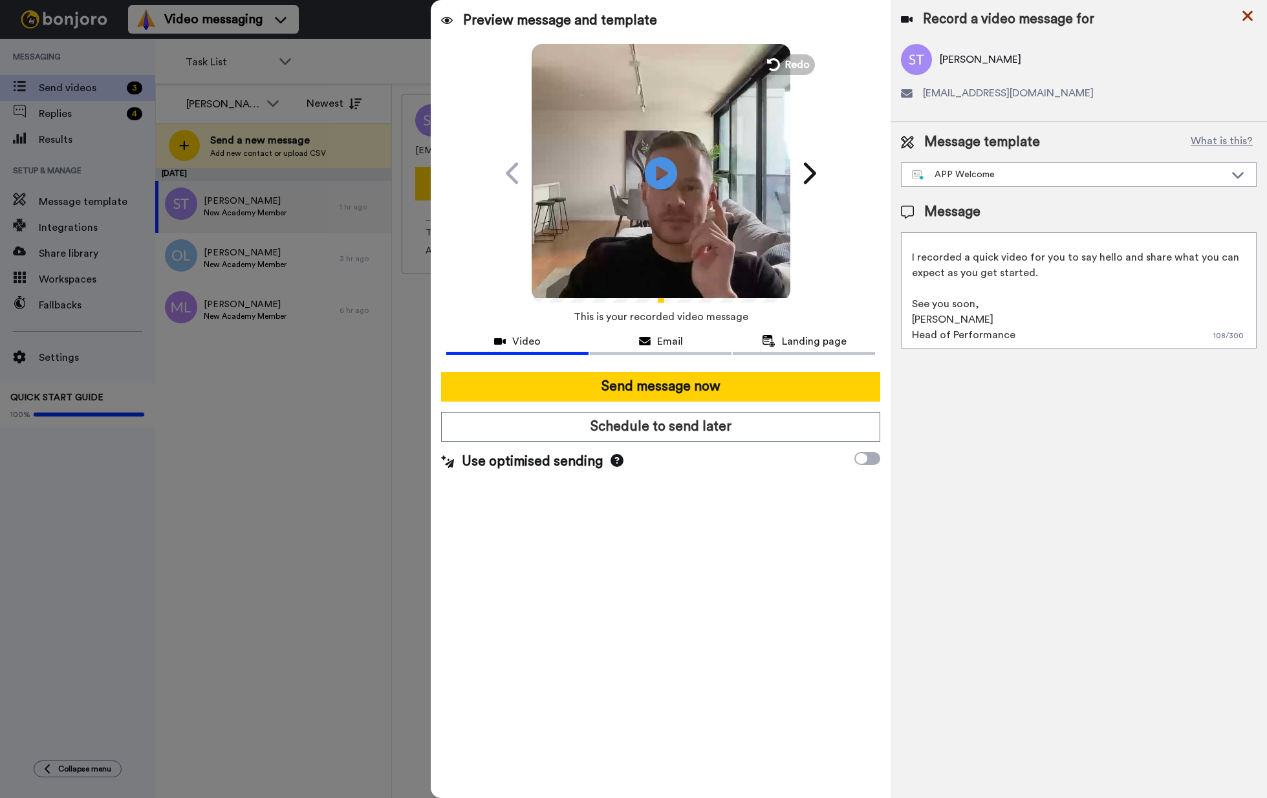
click at [1242, 16] on icon at bounding box center [1247, 16] width 13 height 16
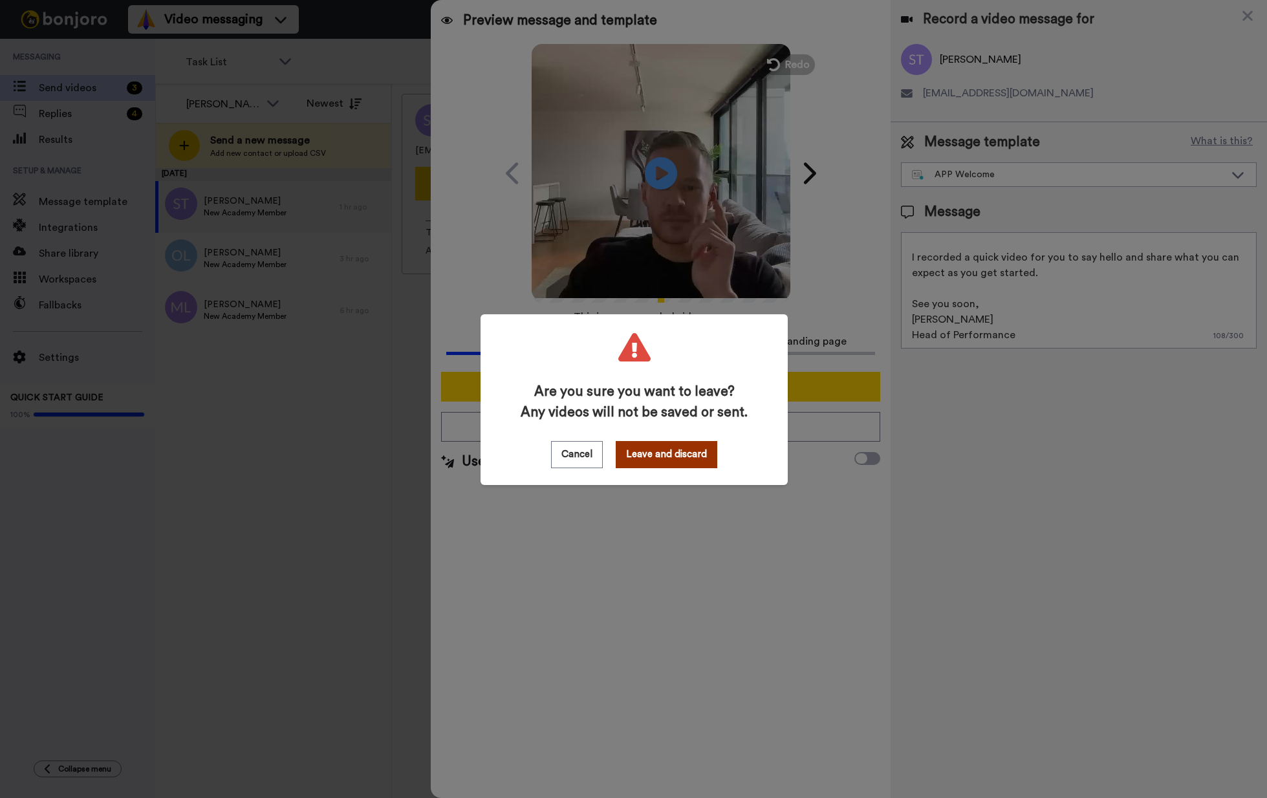
click at [662, 455] on button "Leave and discard" at bounding box center [667, 454] width 102 height 27
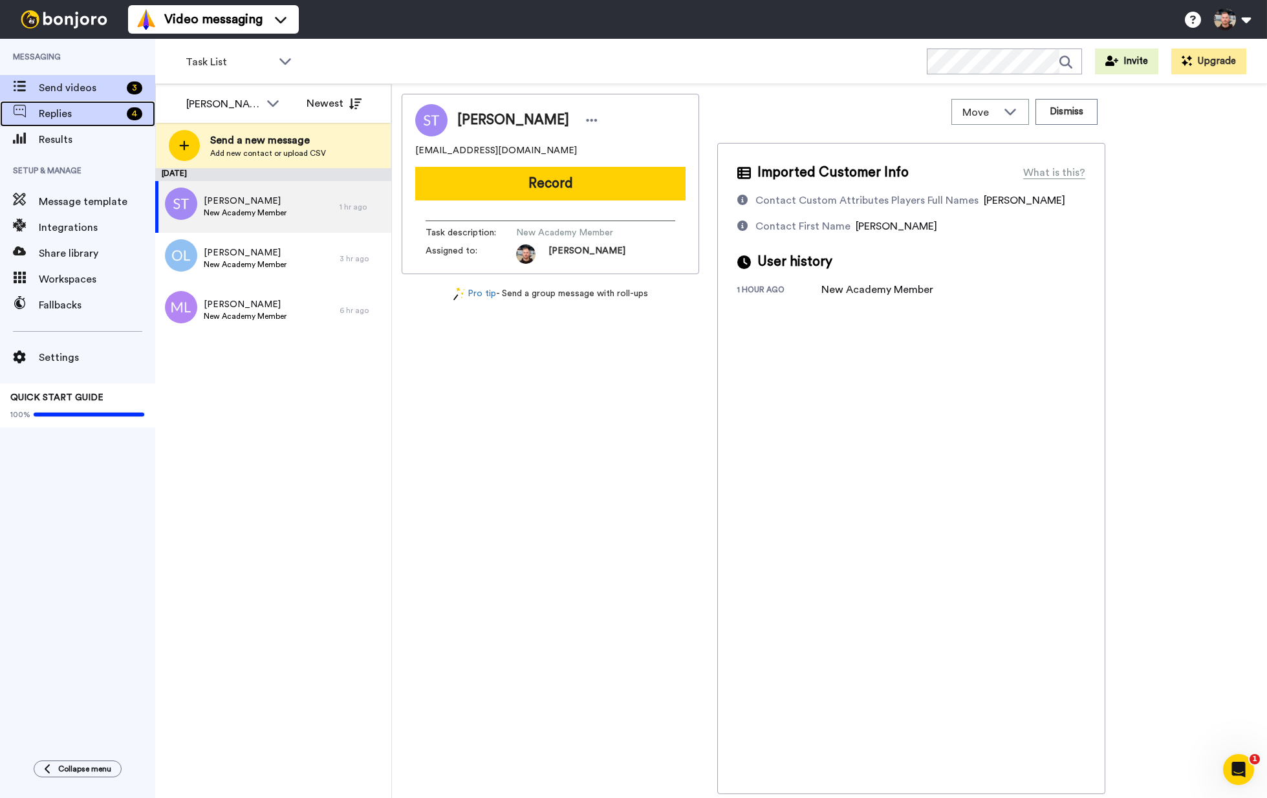
click at [68, 116] on span "Replies" at bounding box center [80, 114] width 83 height 16
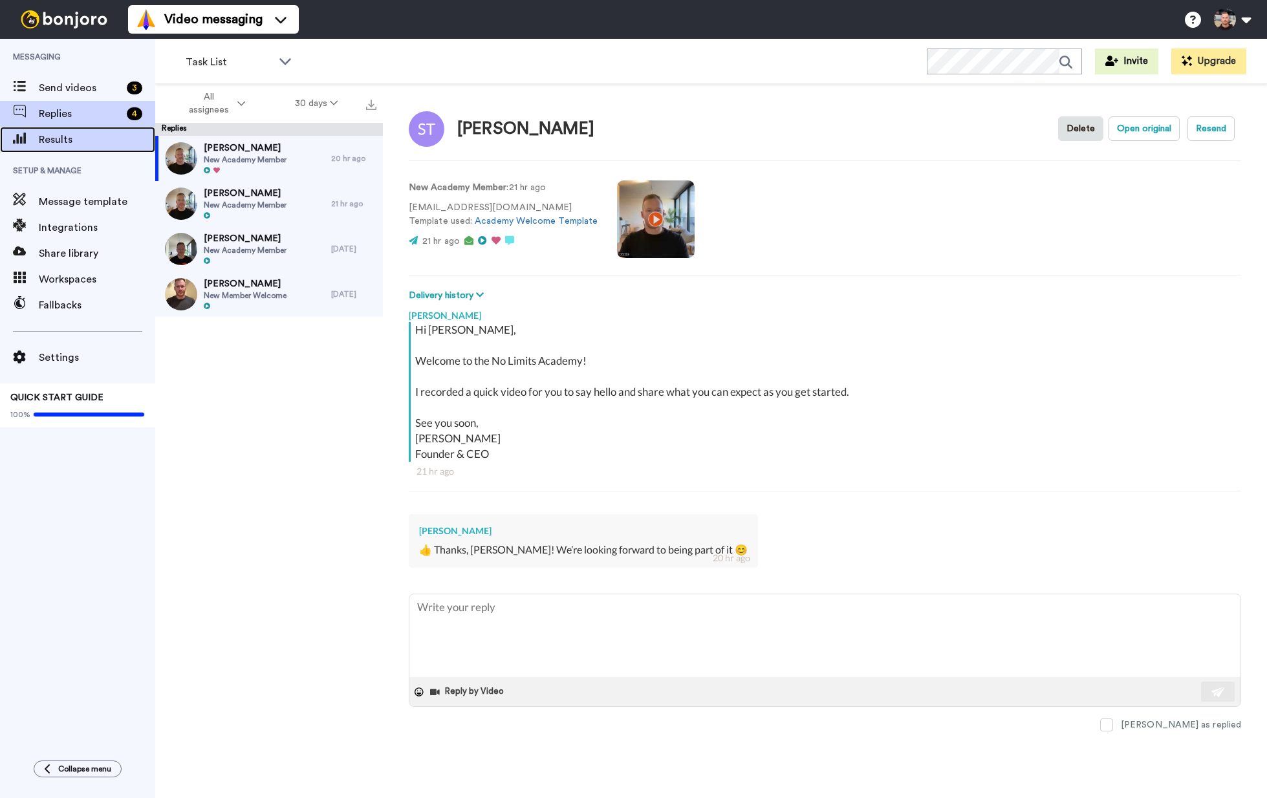
click at [83, 139] on span "Results" at bounding box center [97, 140] width 116 height 16
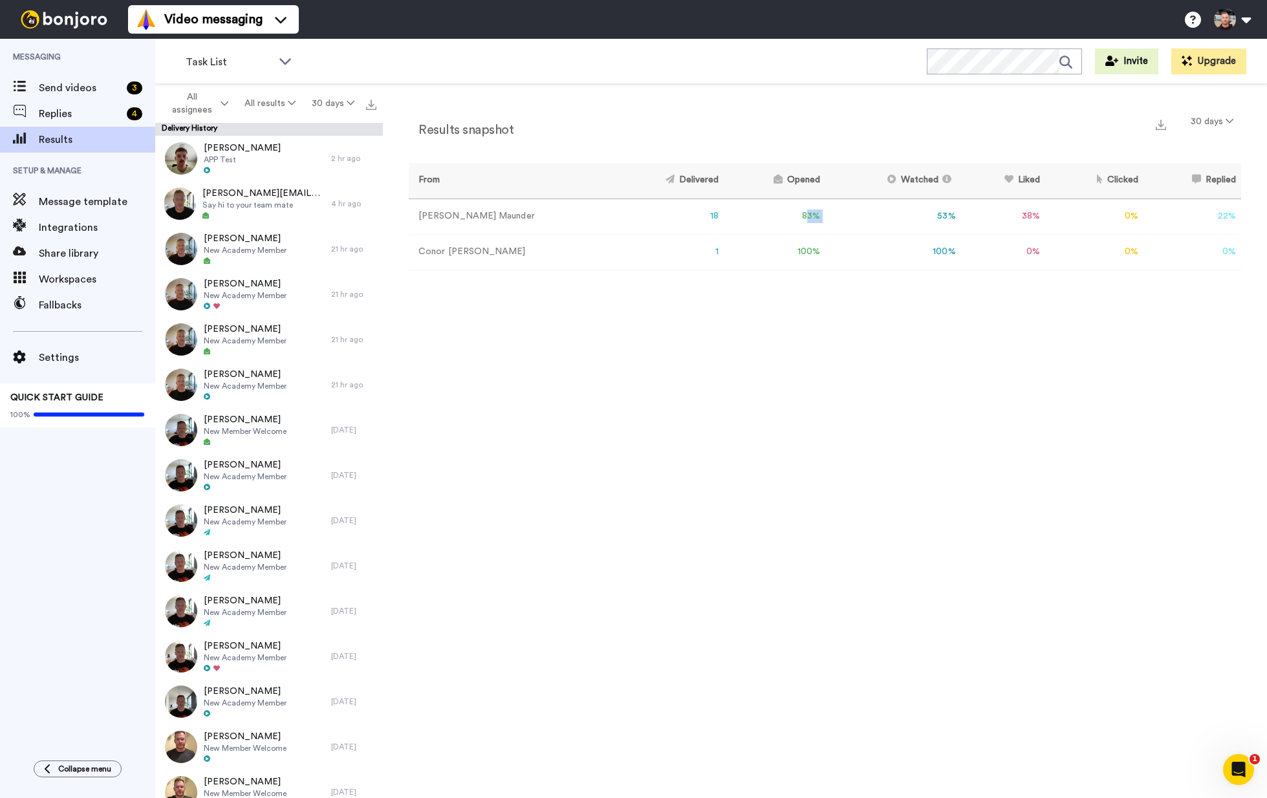
drag, startPoint x: 770, startPoint y: 220, endPoint x: 791, endPoint y: 226, distance: 22.1
click at [812, 221] on tr "Pete Maunder 18 83 % 53 % 38 % 0 % 22 % 0" at bounding box center [825, 217] width 832 height 36
click at [750, 233] on td "83 %" at bounding box center [775, 217] width 102 height 36
click at [980, 217] on tr "Pete Maunder 18 83 % 53 % 38 % 0 % 22 % 0" at bounding box center [825, 217] width 832 height 36
click at [961, 224] on td "38 %" at bounding box center [1003, 217] width 84 height 36
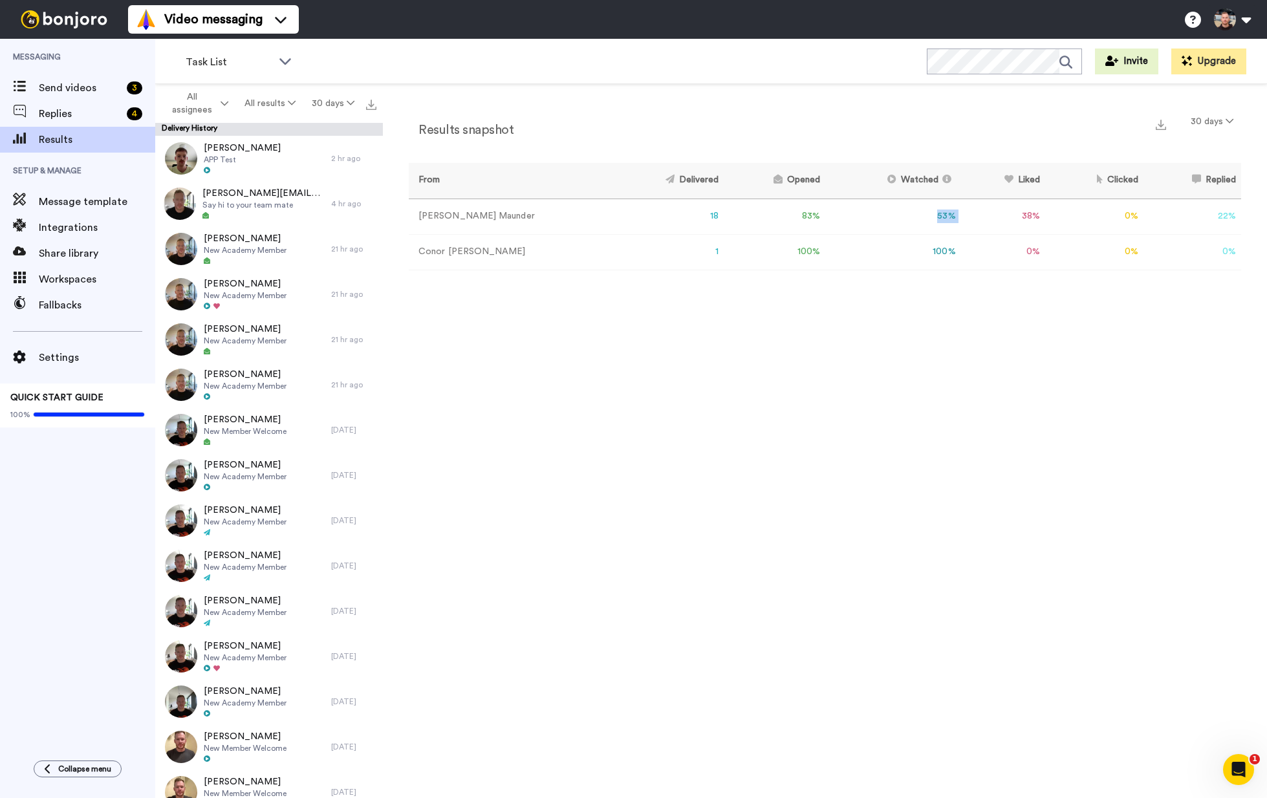
drag, startPoint x: 935, startPoint y: 220, endPoint x: 831, endPoint y: 221, distance: 104.1
click at [844, 219] on tr "Pete Maunder 18 83 % 53 % 38 % 0 % 22 % 0" at bounding box center [825, 217] width 832 height 36
click at [961, 221] on td "38 %" at bounding box center [1003, 217] width 84 height 36
drag, startPoint x: 789, startPoint y: 215, endPoint x: 777, endPoint y: 213, distance: 11.8
click at [774, 213] on tr "Pete Maunder 18 83 % 53 % 38 % 0 % 22 % 0" at bounding box center [825, 217] width 832 height 36
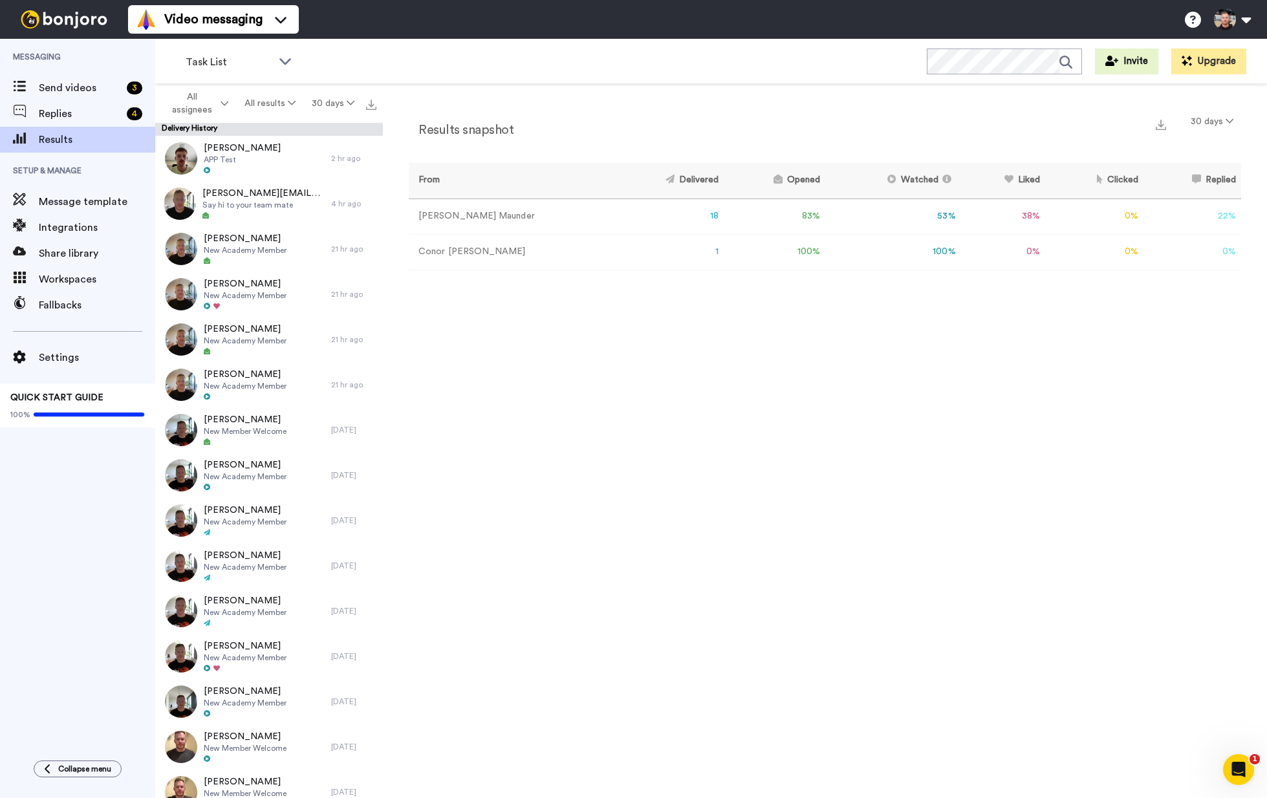
click at [961, 222] on td "38 %" at bounding box center [1003, 217] width 84 height 36
drag, startPoint x: 931, startPoint y: 217, endPoint x: 763, endPoint y: 217, distance: 168.8
click at [763, 218] on tr "Pete Maunder 18 83 % 53 % 38 % 0 % 22 % 0" at bounding box center [825, 217] width 832 height 36
click at [764, 216] on td "83 %" at bounding box center [775, 217] width 102 height 36
drag, startPoint x: 915, startPoint y: 217, endPoint x: 880, endPoint y: 215, distance: 34.3
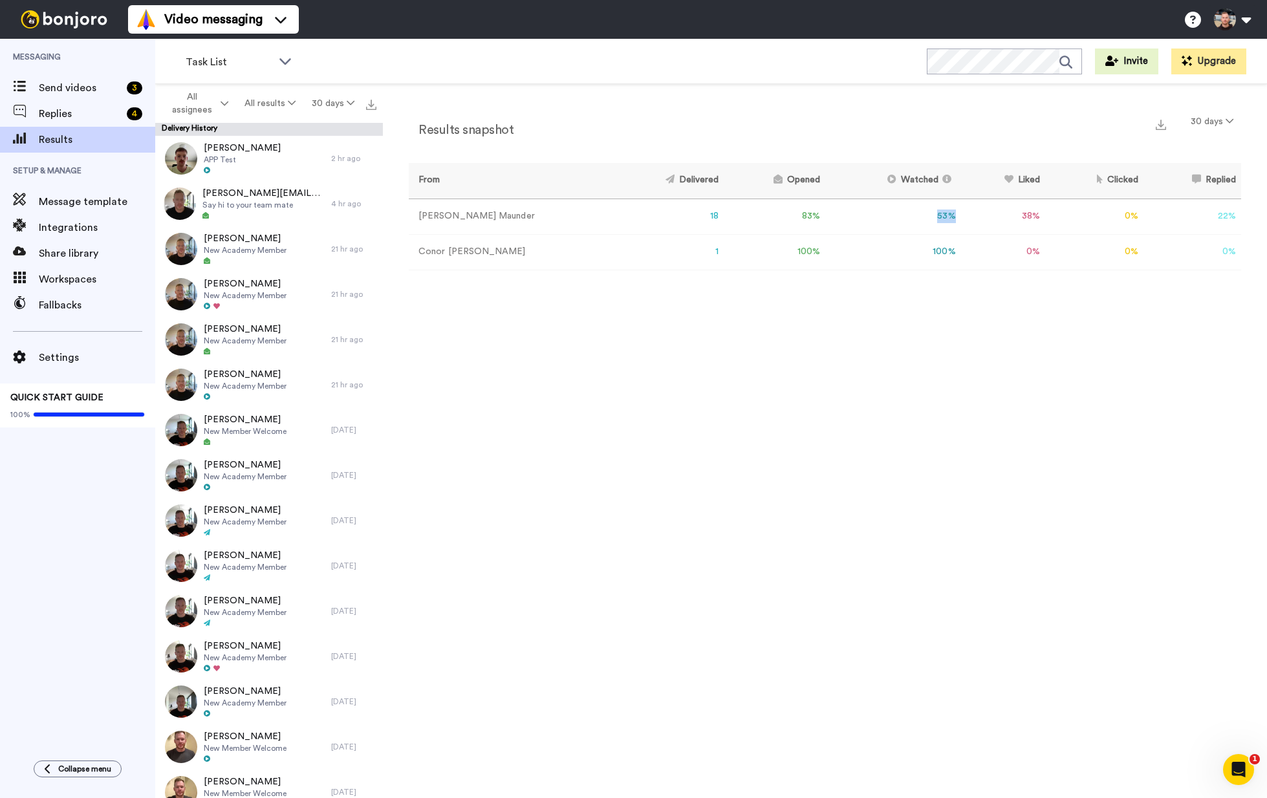
click at [879, 215] on td "53 %" at bounding box center [893, 217] width 136 height 36
click at [880, 215] on td "53 %" at bounding box center [893, 217] width 136 height 36
click at [863, 217] on tr "Pete Maunder 18 83 % 53 % 38 % 0 % 22 % 0" at bounding box center [825, 217] width 832 height 36
click at [863, 217] on td "53 %" at bounding box center [893, 217] width 136 height 36
drag, startPoint x: 808, startPoint y: 219, endPoint x: 824, endPoint y: 217, distance: 15.6
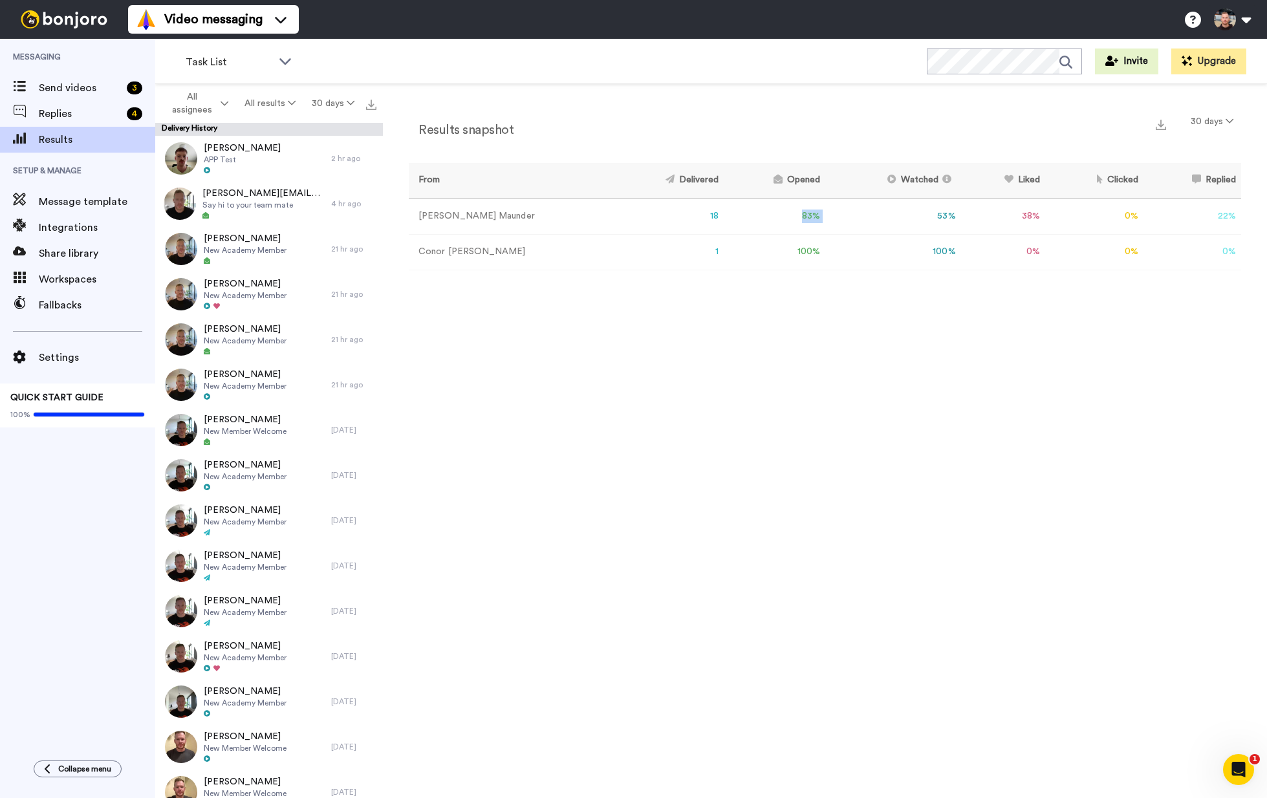
click at [706, 213] on tr "Pete Maunder 18 83 % 53 % 38 % 0 % 22 % 0" at bounding box center [825, 217] width 832 height 36
click at [825, 219] on td "53 %" at bounding box center [893, 217] width 136 height 36
drag, startPoint x: 915, startPoint y: 215, endPoint x: 863, endPoint y: 217, distance: 51.1
click at [863, 217] on td "53 %" at bounding box center [893, 217] width 136 height 36
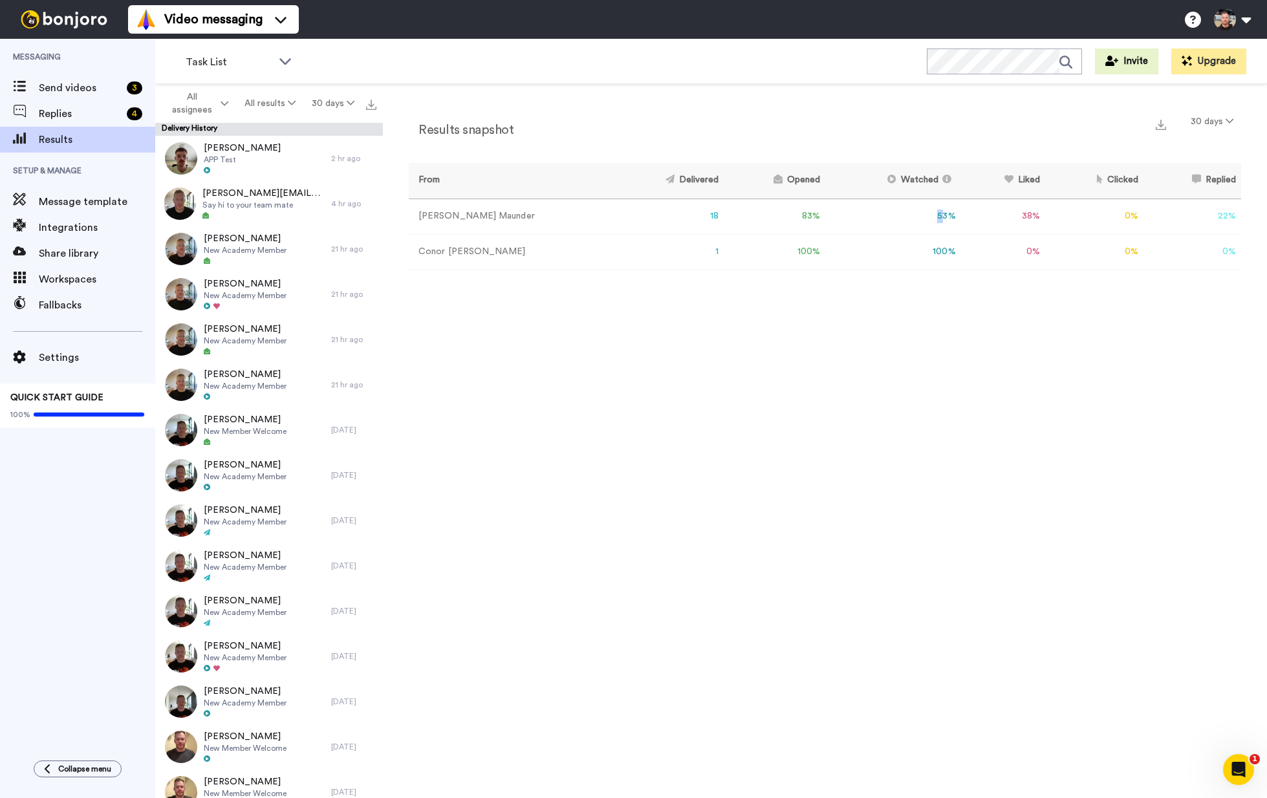
click at [895, 218] on td "53 %" at bounding box center [893, 217] width 136 height 36
click at [924, 221] on td "53 %" at bounding box center [893, 217] width 136 height 36
click at [825, 222] on td "53 %" at bounding box center [893, 217] width 136 height 36
click at [61, 87] on span "Send videos" at bounding box center [80, 88] width 83 height 16
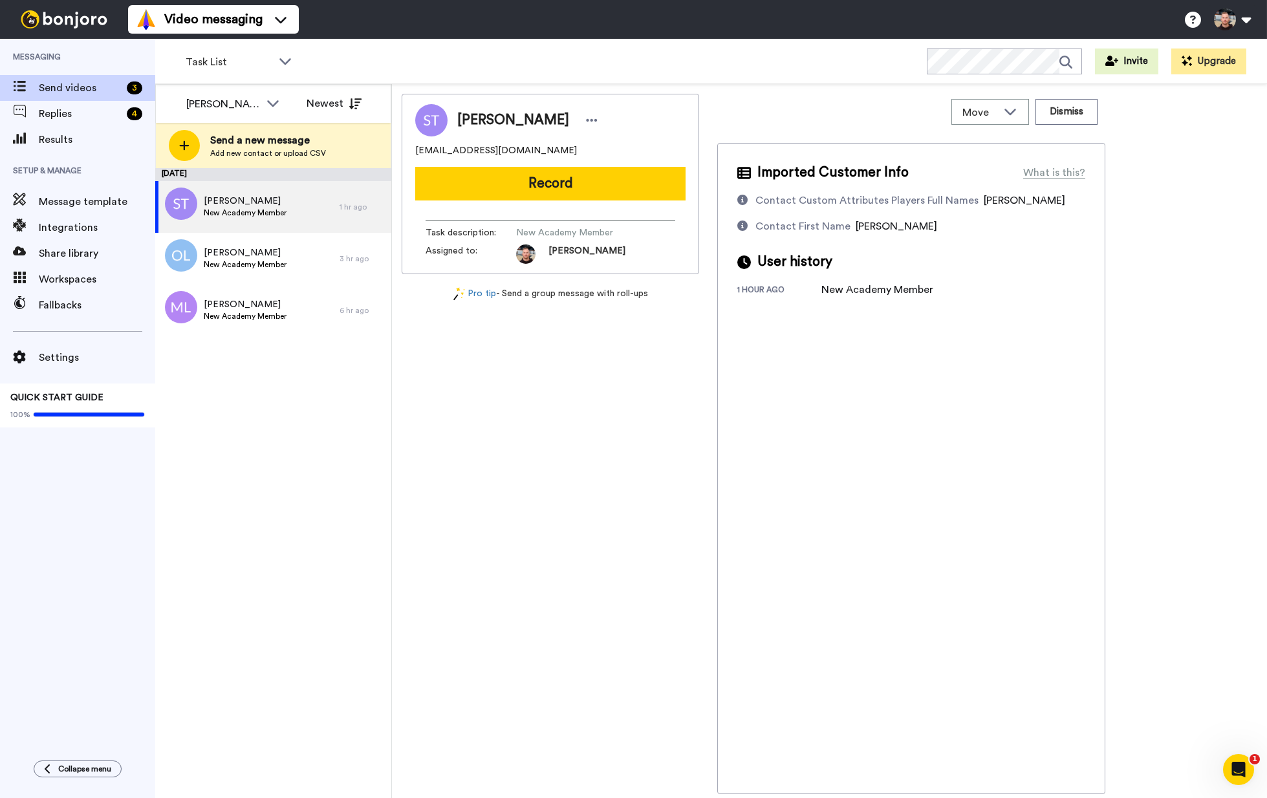
click at [468, 37] on div "Video messaging Switch to Video messaging Testimonials Try me for free! Setting…" at bounding box center [697, 19] width 1139 height 39
click at [266, 395] on div "[DATE] [PERSON_NAME] New Academy Member 1 hr ago [PERSON_NAME] New Academy Memb…" at bounding box center [273, 483] width 236 height 630
